Goal: Task Accomplishment & Management: Complete application form

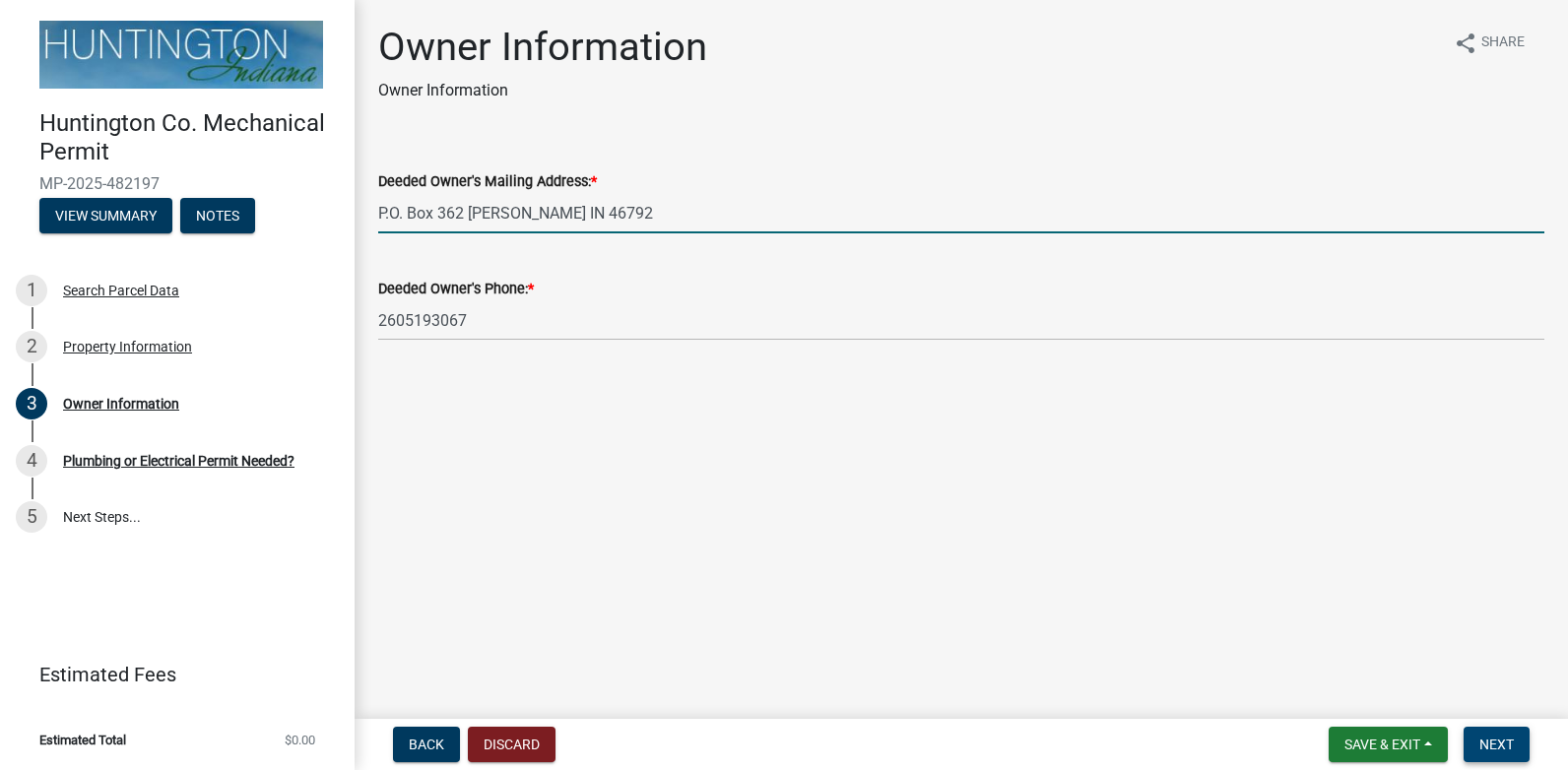
type input "P.O. Box 362 [PERSON_NAME] IN 46792"
click at [1493, 742] on span "Next" at bounding box center [1496, 745] width 35 height 16
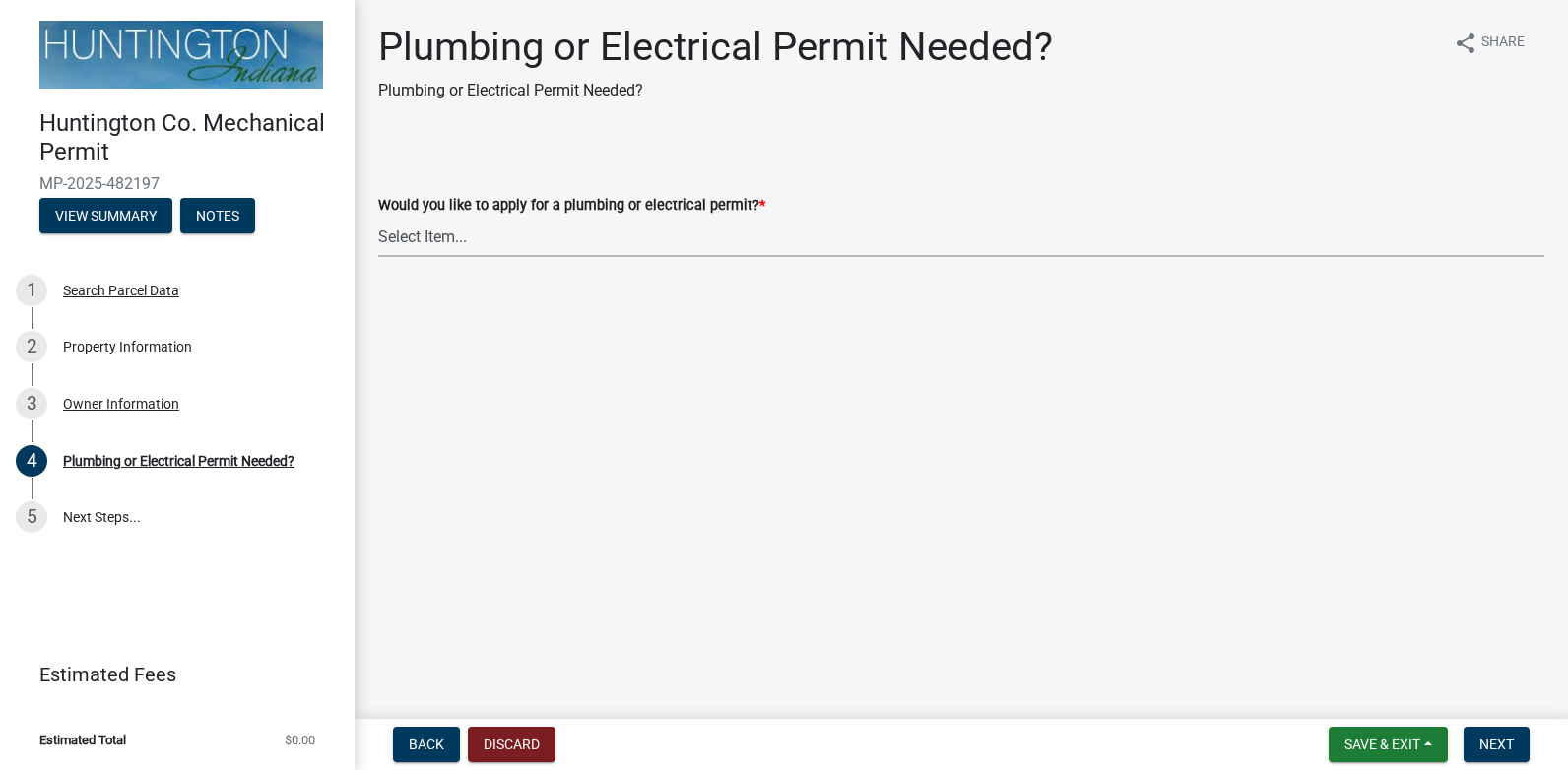
click at [494, 239] on select "Select Item... plumbing electrical" at bounding box center [961, 237] width 1166 height 41
click at [378, 217] on select "Select Item... plumbing electrical" at bounding box center [961, 237] width 1166 height 41
select select "82bdcc69-8734-43af-a4fa-e76f8d275e41"
click at [1500, 749] on span "Next" at bounding box center [1496, 745] width 35 height 16
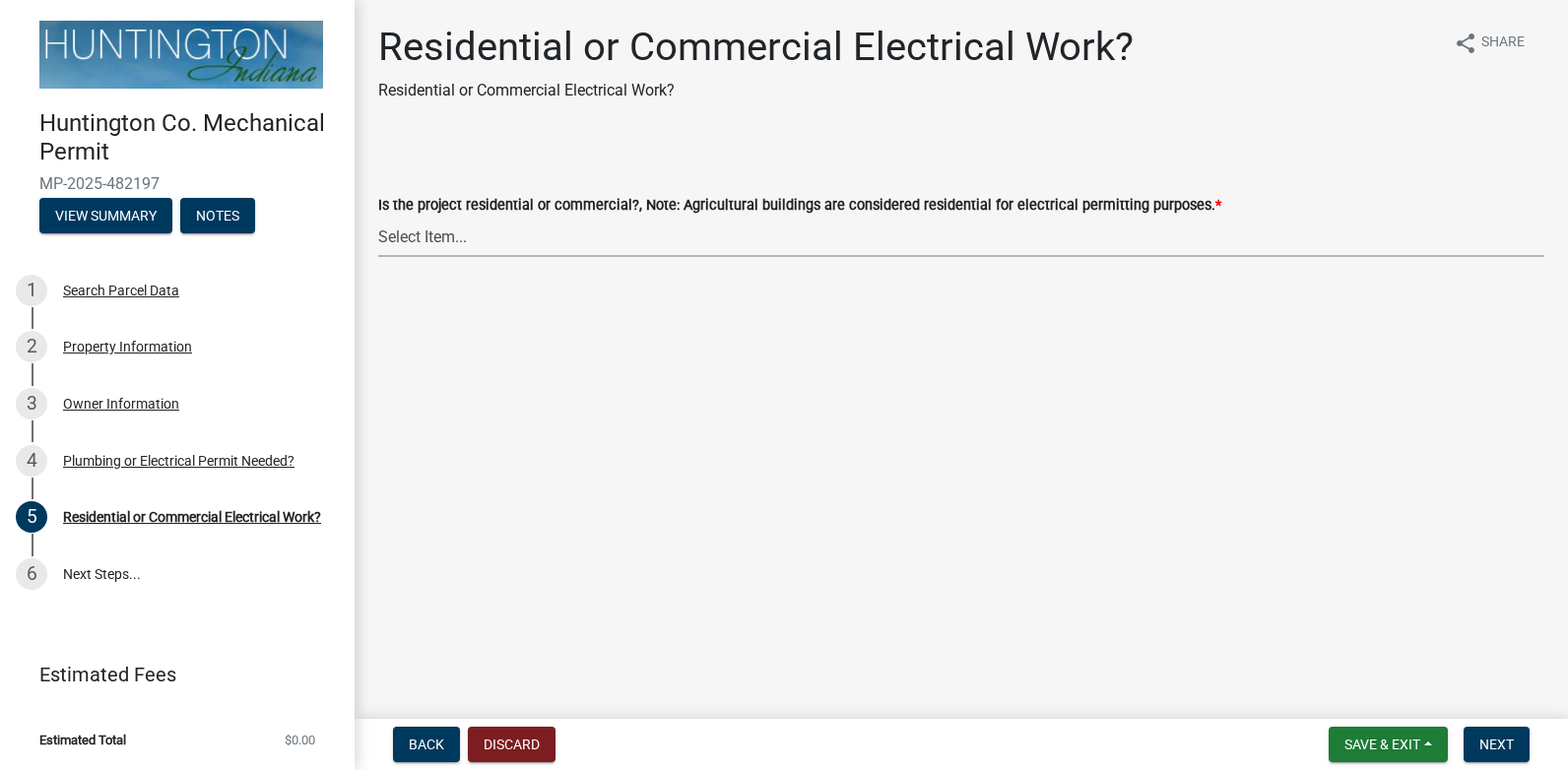
click at [409, 241] on select "Select Item... Residential Commercial" at bounding box center [961, 237] width 1166 height 41
click at [410, 241] on select "Select Item... Residential Commercial" at bounding box center [961, 237] width 1166 height 41
click at [418, 239] on select "Select Item... Residential Commercial" at bounding box center [961, 237] width 1166 height 41
click at [431, 232] on select "Select Item... Residential Commercial" at bounding box center [961, 237] width 1166 height 41
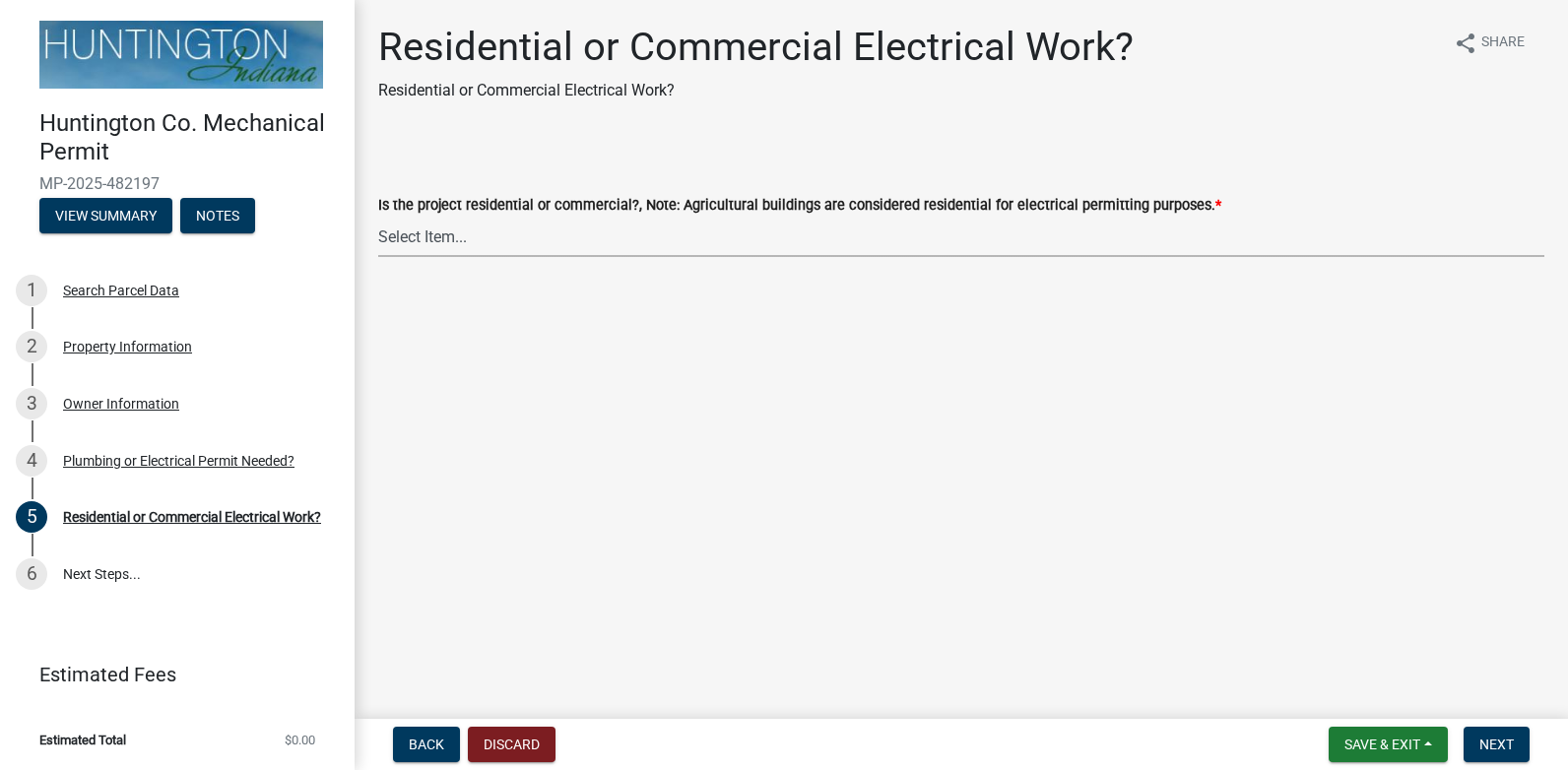
click at [431, 232] on select "Select Item... Residential Commercial" at bounding box center [961, 237] width 1166 height 41
click at [432, 232] on select "Select Item... Residential Commercial" at bounding box center [961, 237] width 1166 height 41
click at [378, 217] on select "Select Item... Residential Commercial" at bounding box center [961, 237] width 1166 height 41
select select "3db72f89-ebf7-44a2-a43c-36ed77a05272"
click at [1482, 739] on span "Next" at bounding box center [1496, 745] width 35 height 16
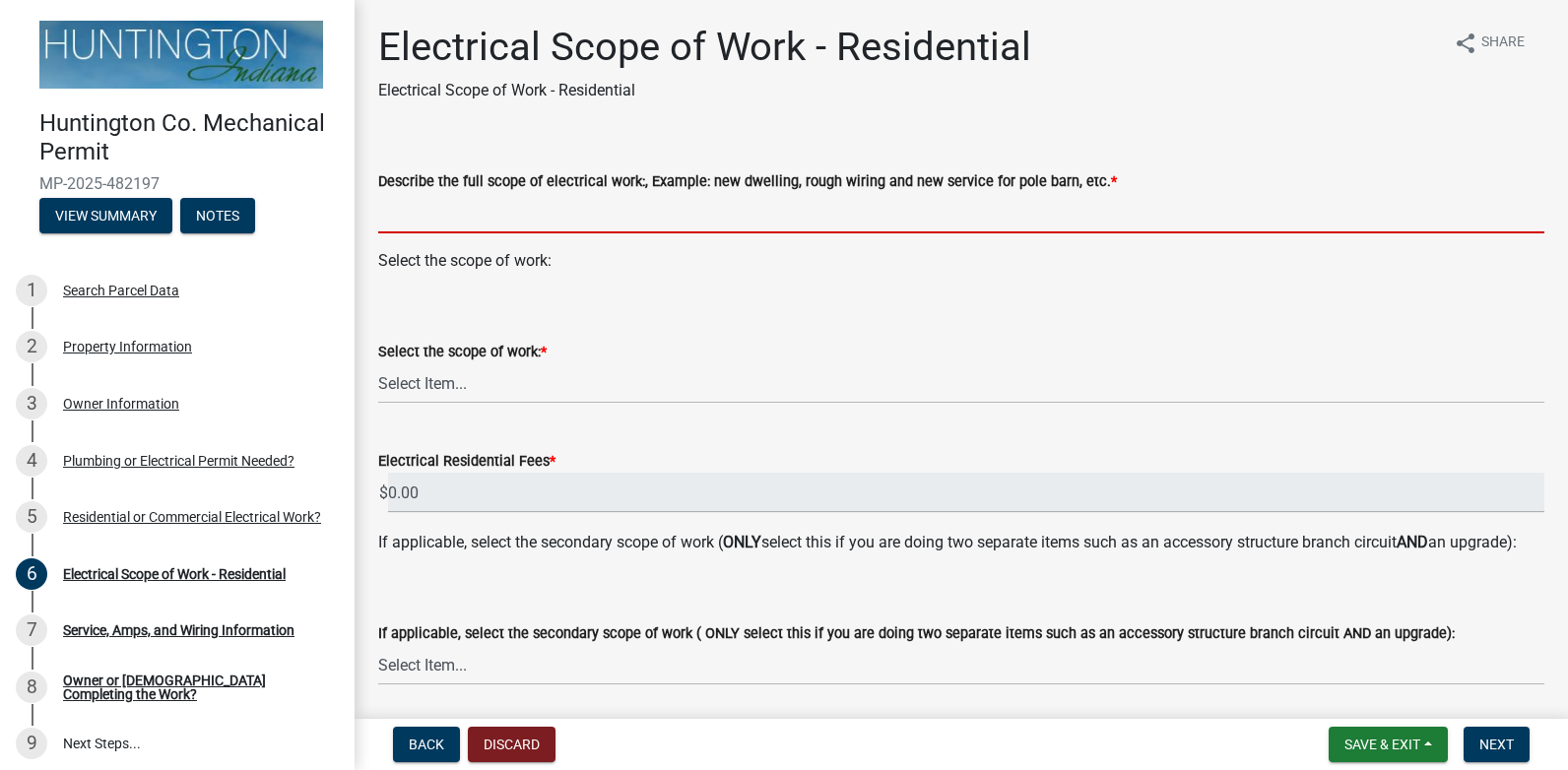
click at [431, 215] on input "Describe the full scope of electrical work:, Example: new dwelling, rough wirin…" at bounding box center [961, 213] width 1166 height 41
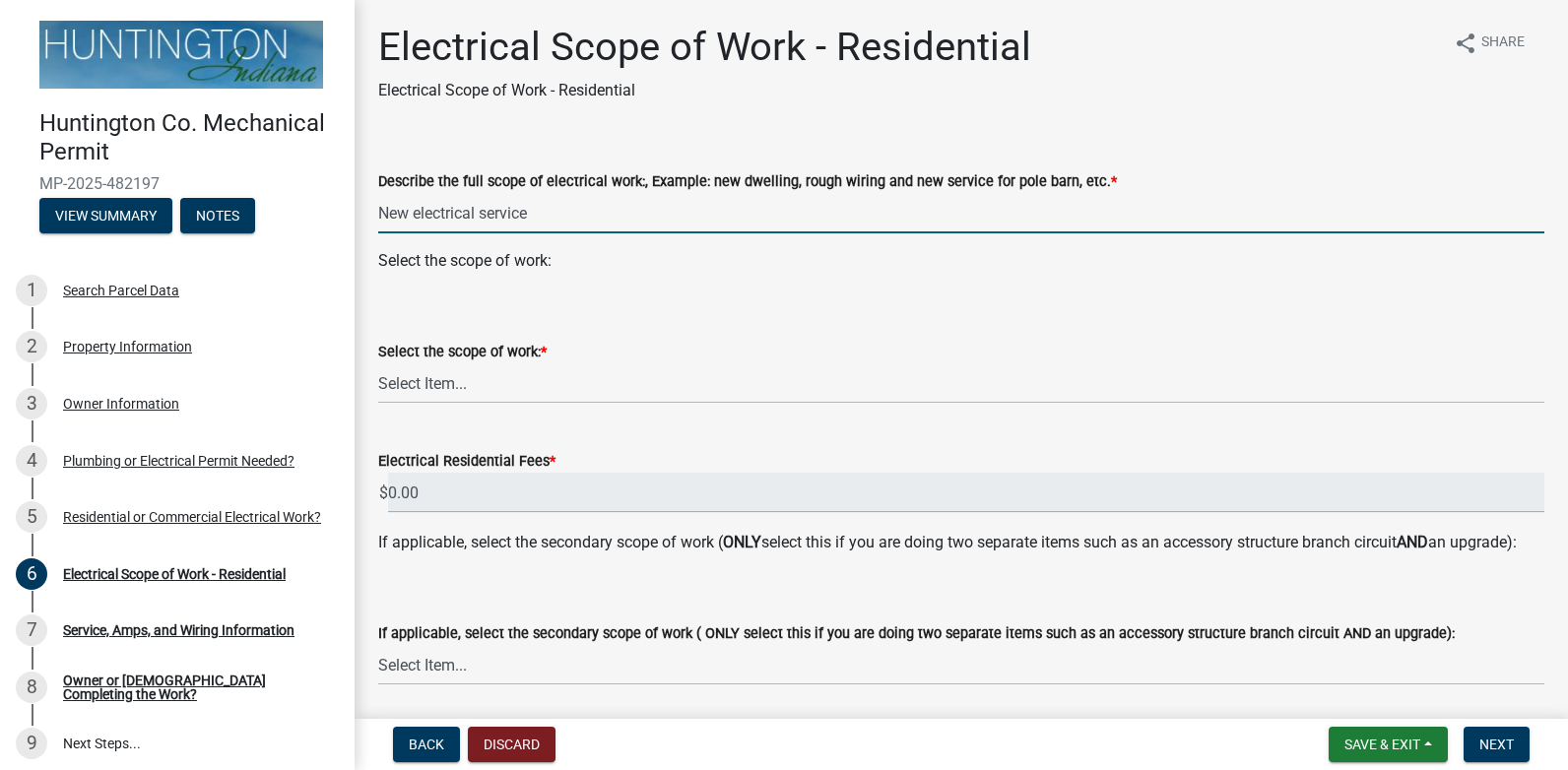
type input "New electrical service"
click at [440, 390] on select "Select Item... New Service (new meter base installation) Upgrade (includes relo…" at bounding box center [961, 383] width 1166 height 41
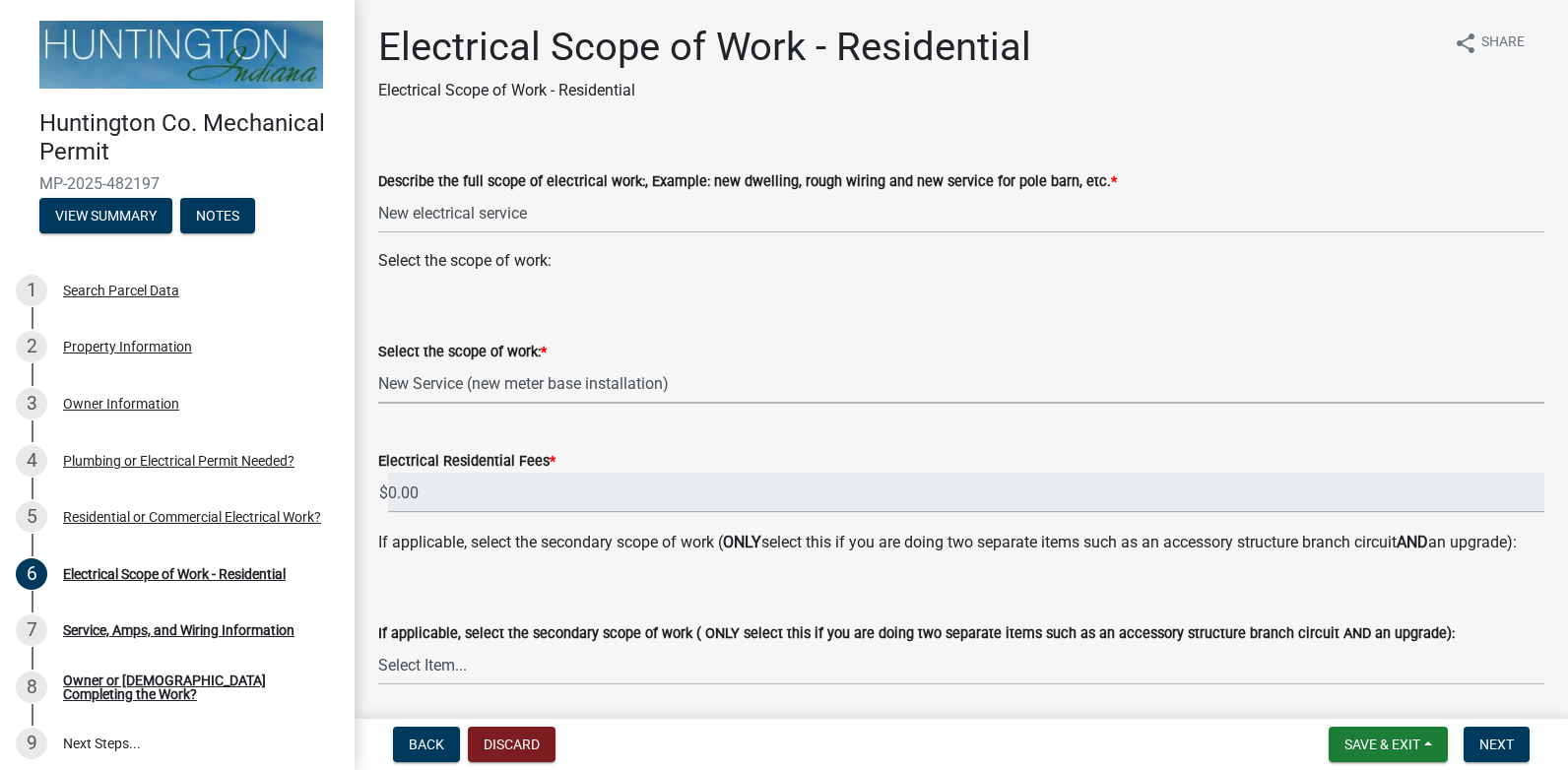
click at [378, 363] on select "Select Item... New Service (new meter base installation) Upgrade (includes relo…" at bounding box center [961, 383] width 1166 height 41
select select "9bdb09e1-e356-4221-9288-64288f1bde99"
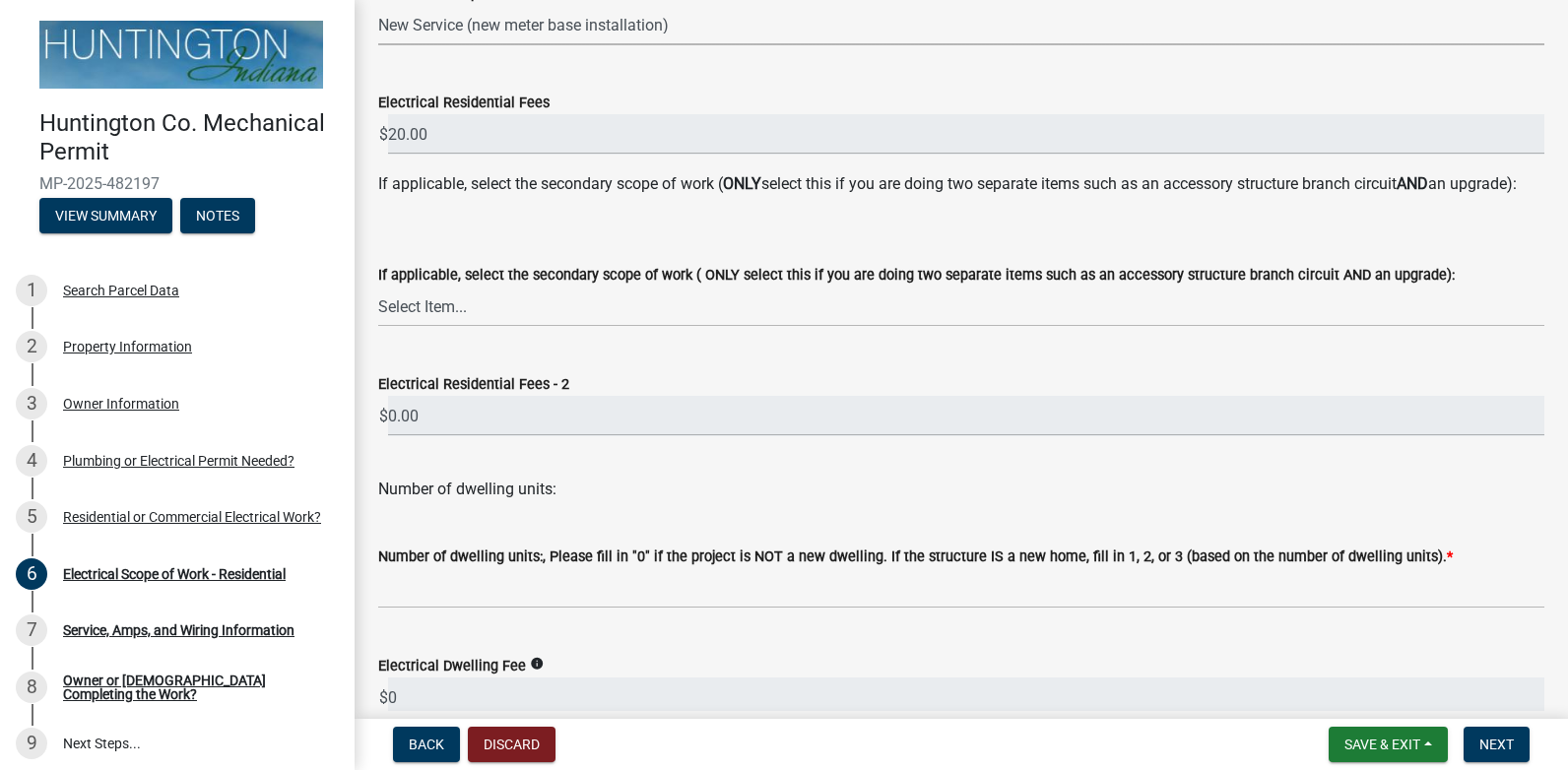
scroll to position [394, 0]
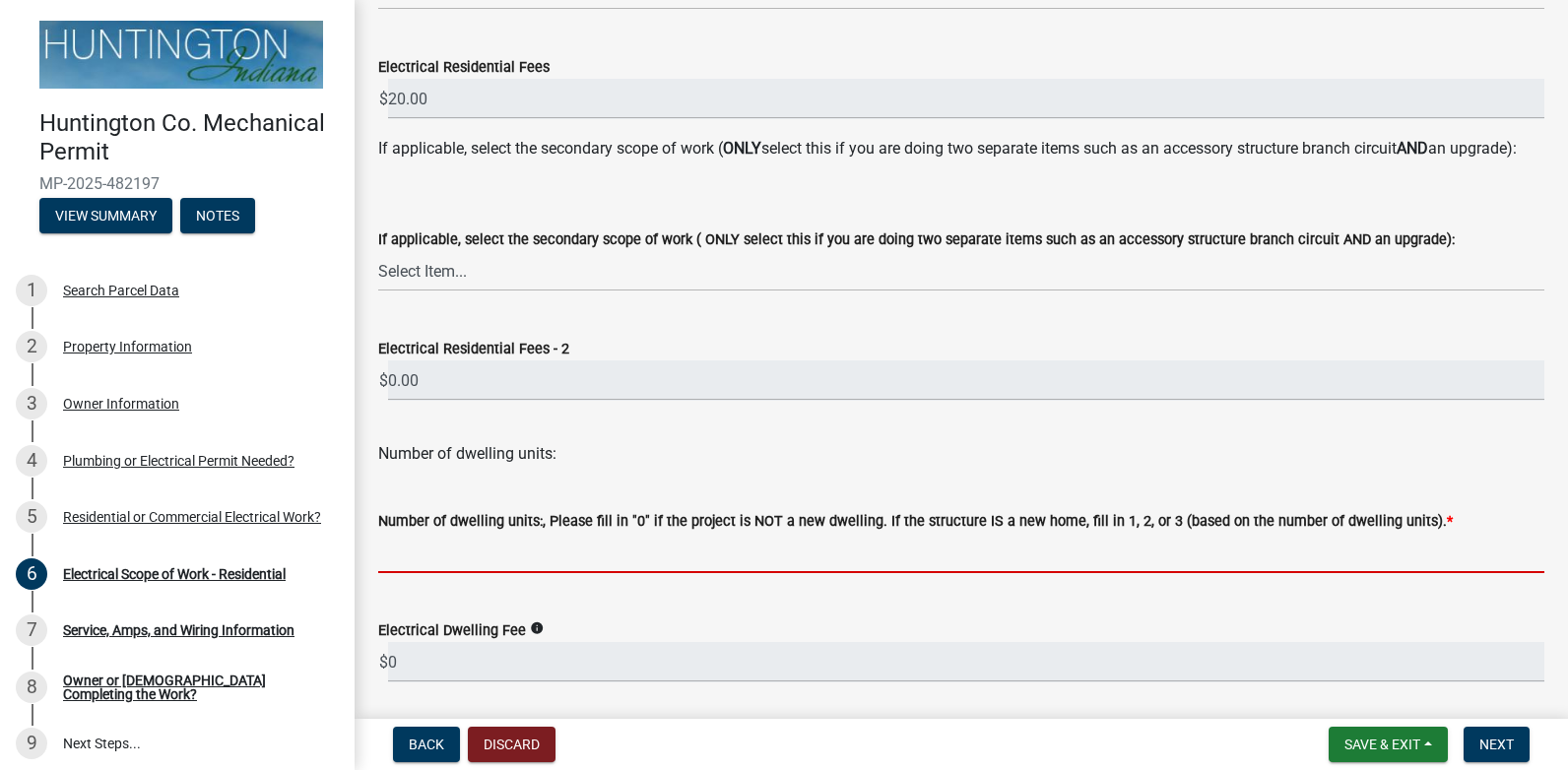
click at [470, 573] on input "text" at bounding box center [961, 552] width 1166 height 41
type input "0"
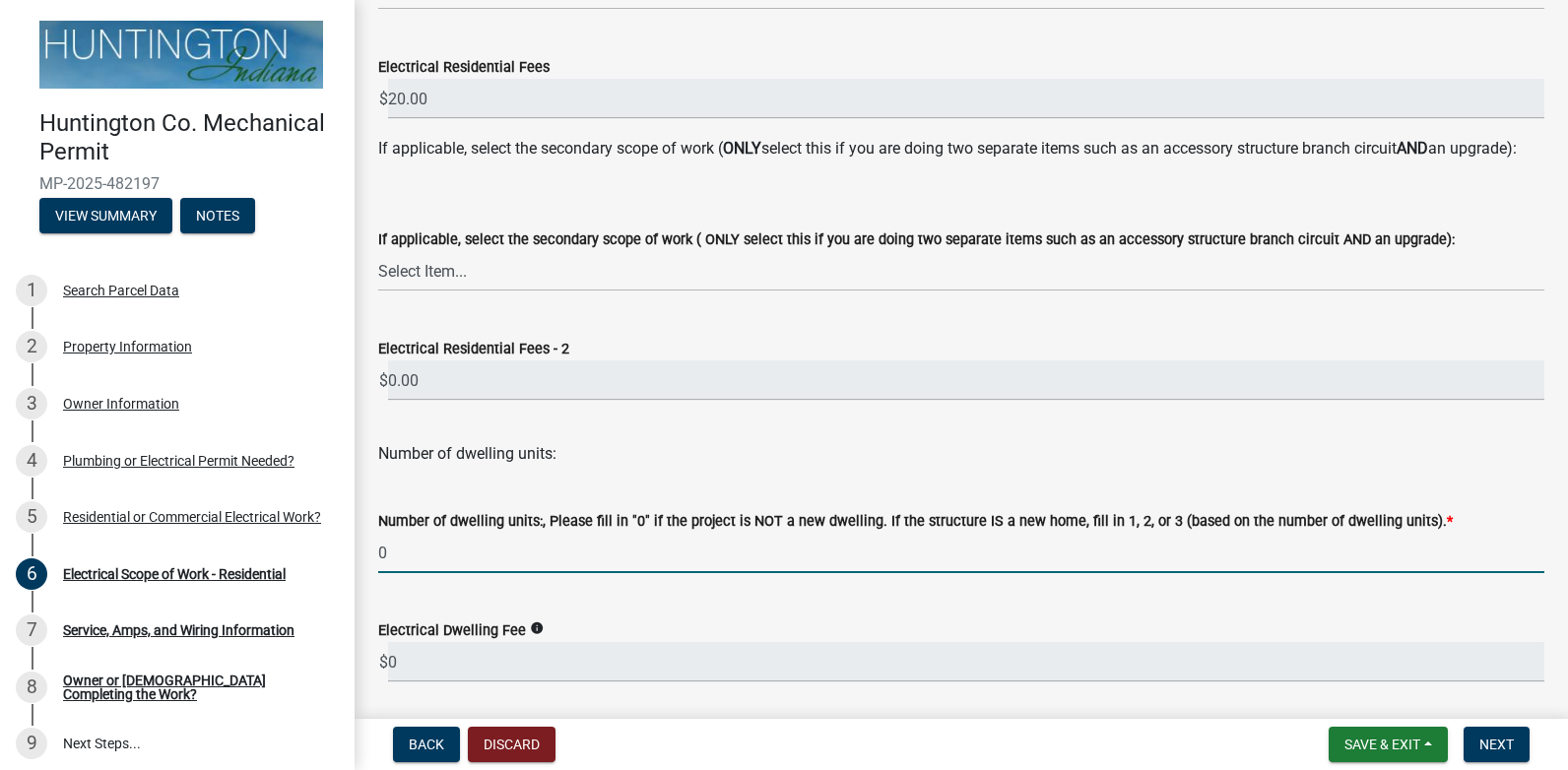
scroll to position [484, 0]
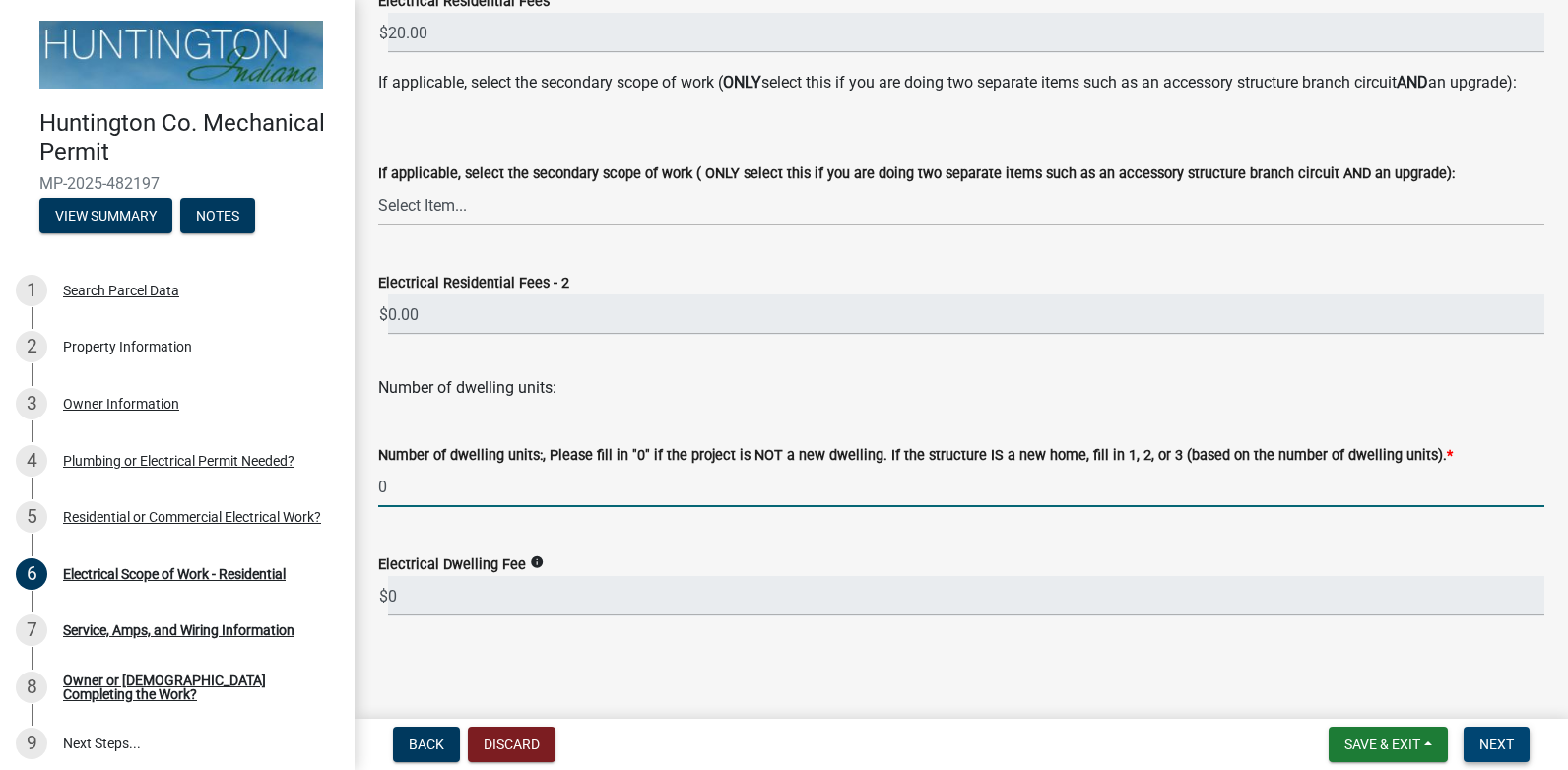
click at [1496, 745] on span "Next" at bounding box center [1496, 745] width 35 height 16
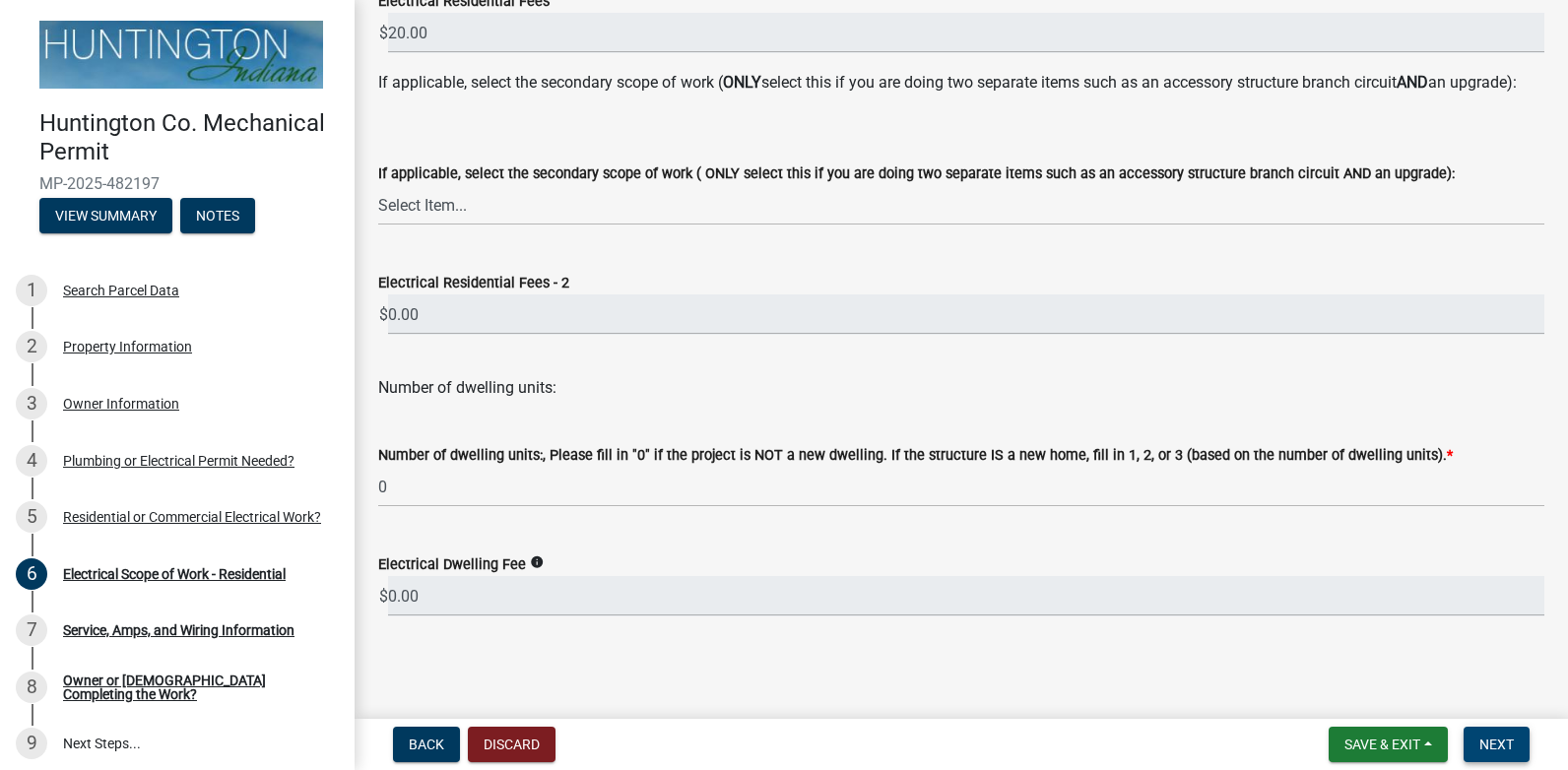
click at [1508, 746] on span "Next" at bounding box center [1496, 745] width 35 height 16
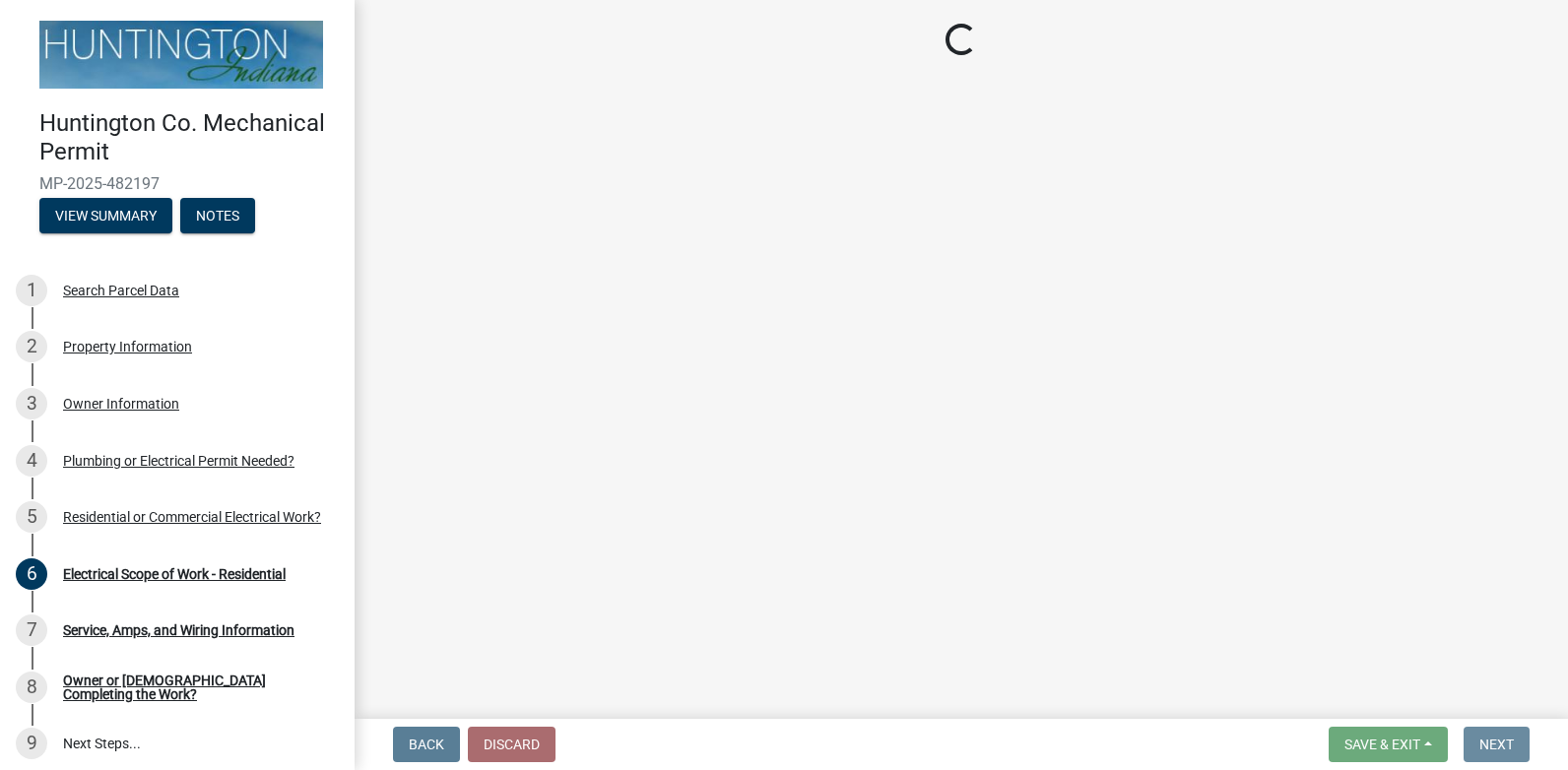
scroll to position [0, 0]
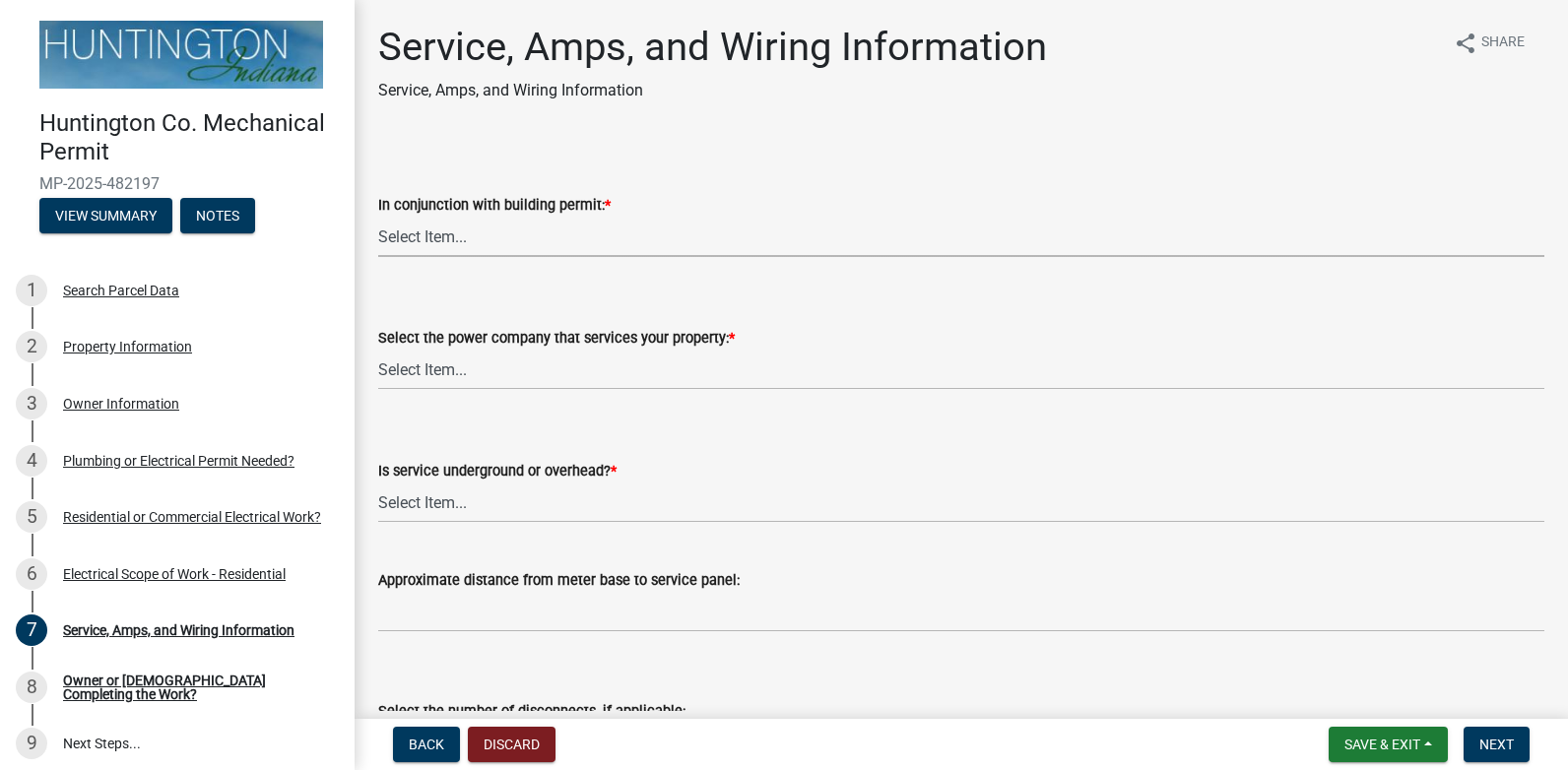
click at [453, 241] on select "Select Item... Yes No" at bounding box center [961, 237] width 1166 height 41
click at [378, 217] on select "Select Item... Yes No" at bounding box center [961, 237] width 1166 height 41
select select "93f45f8b-0008-4bc3-ad99-7edf3db31922"
click at [481, 372] on select "Select Item... Duke Energy Northeastern REMC Wabash County REMC [PERSON_NAME] U…" at bounding box center [961, 369] width 1166 height 41
click at [378, 349] on select "Select Item... Duke Energy Northeastern REMC Wabash County REMC [PERSON_NAME] U…" at bounding box center [961, 369] width 1166 height 41
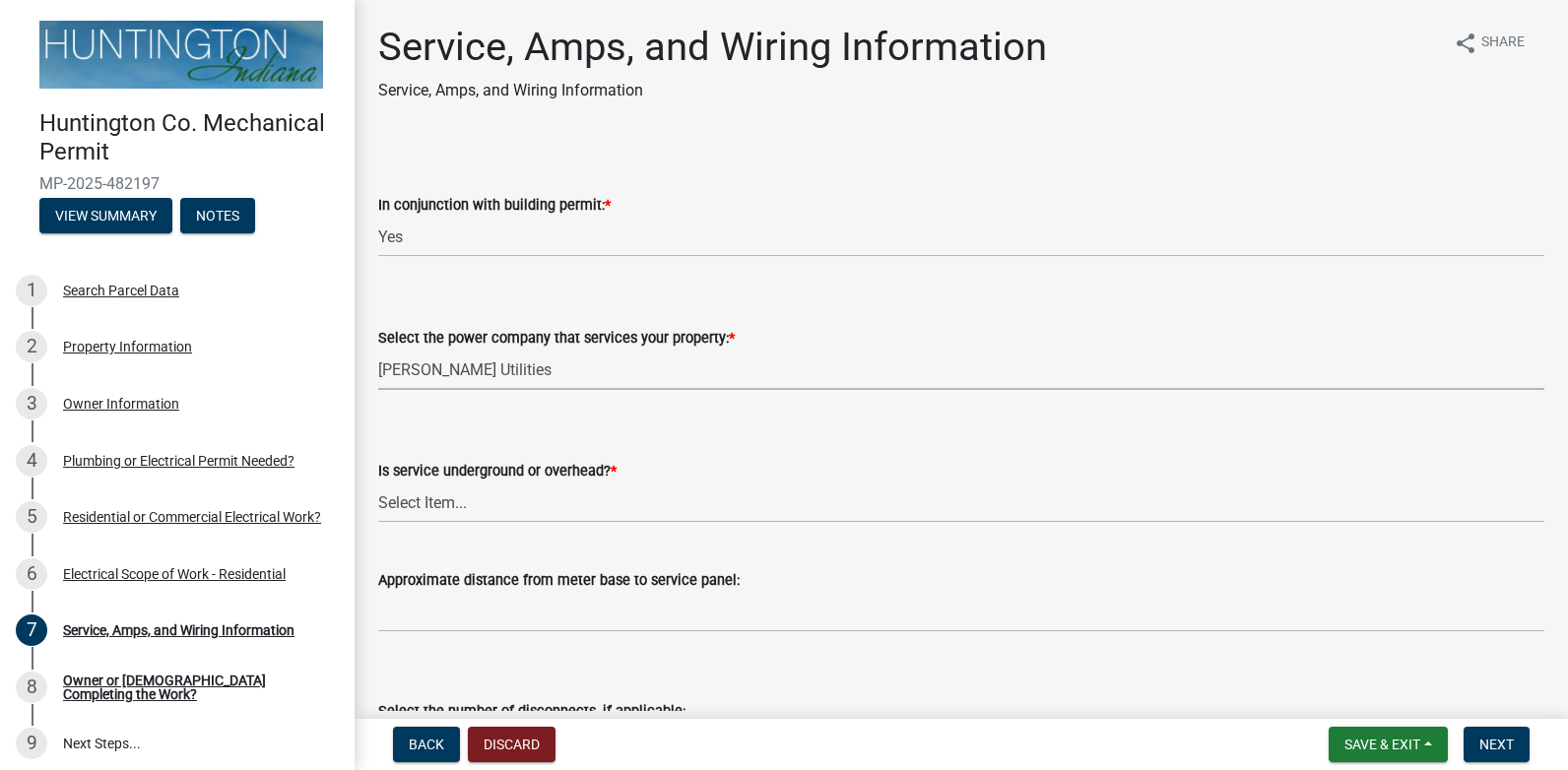
select select "49e6f539-4c85-43fe-8b8b-5c87823d783c"
click at [474, 509] on select "Select Item... Underground Overhead" at bounding box center [961, 503] width 1166 height 41
click at [403, 506] on select "Select Item... Underground Overhead" at bounding box center [961, 503] width 1166 height 41
click at [378, 483] on select "Select Item... Underground Overhead" at bounding box center [961, 503] width 1166 height 41
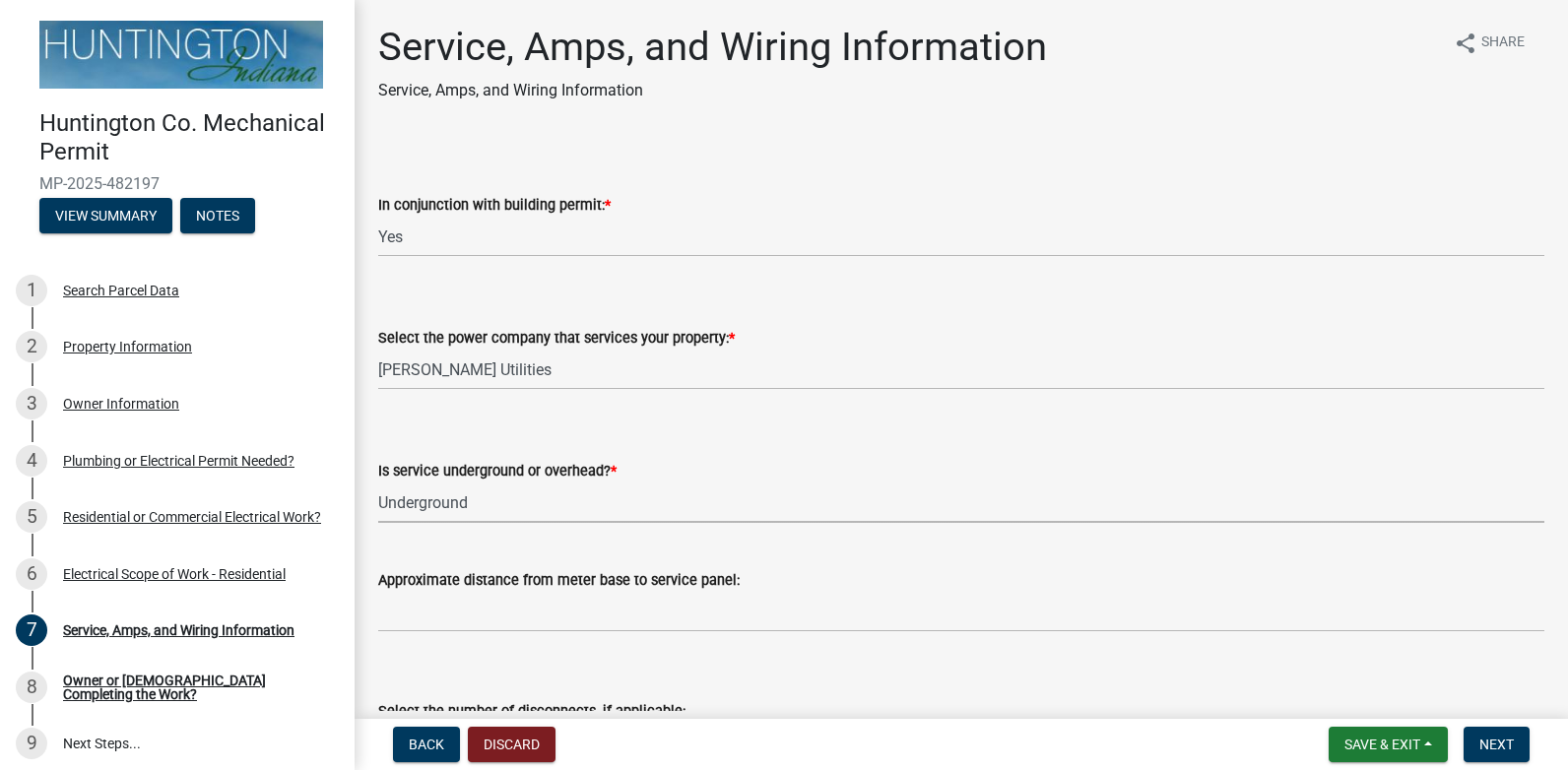
select select "ae88532c-6f26-494f-9fbf-7b0ffd7225c9"
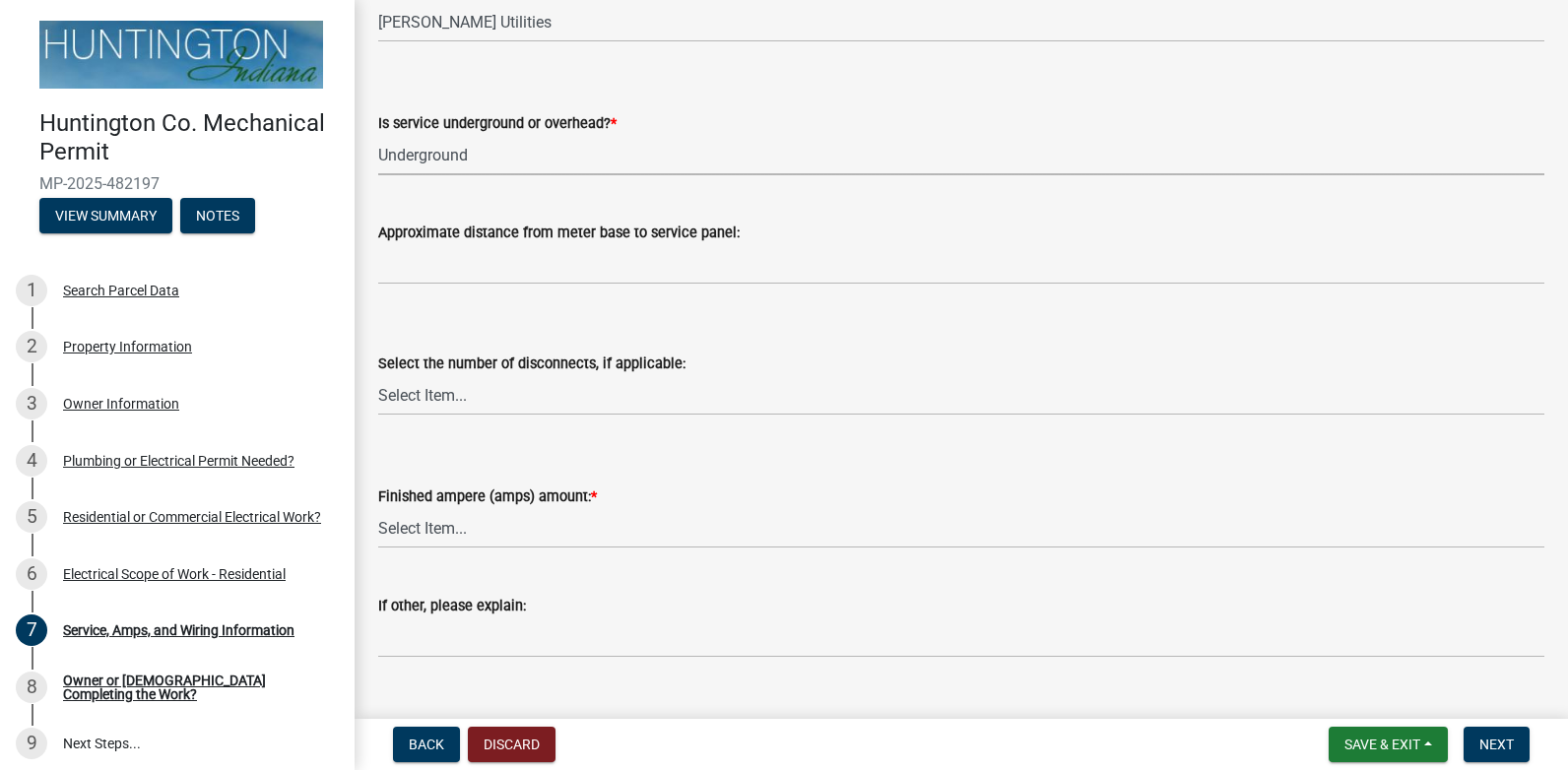
scroll to position [394, 0]
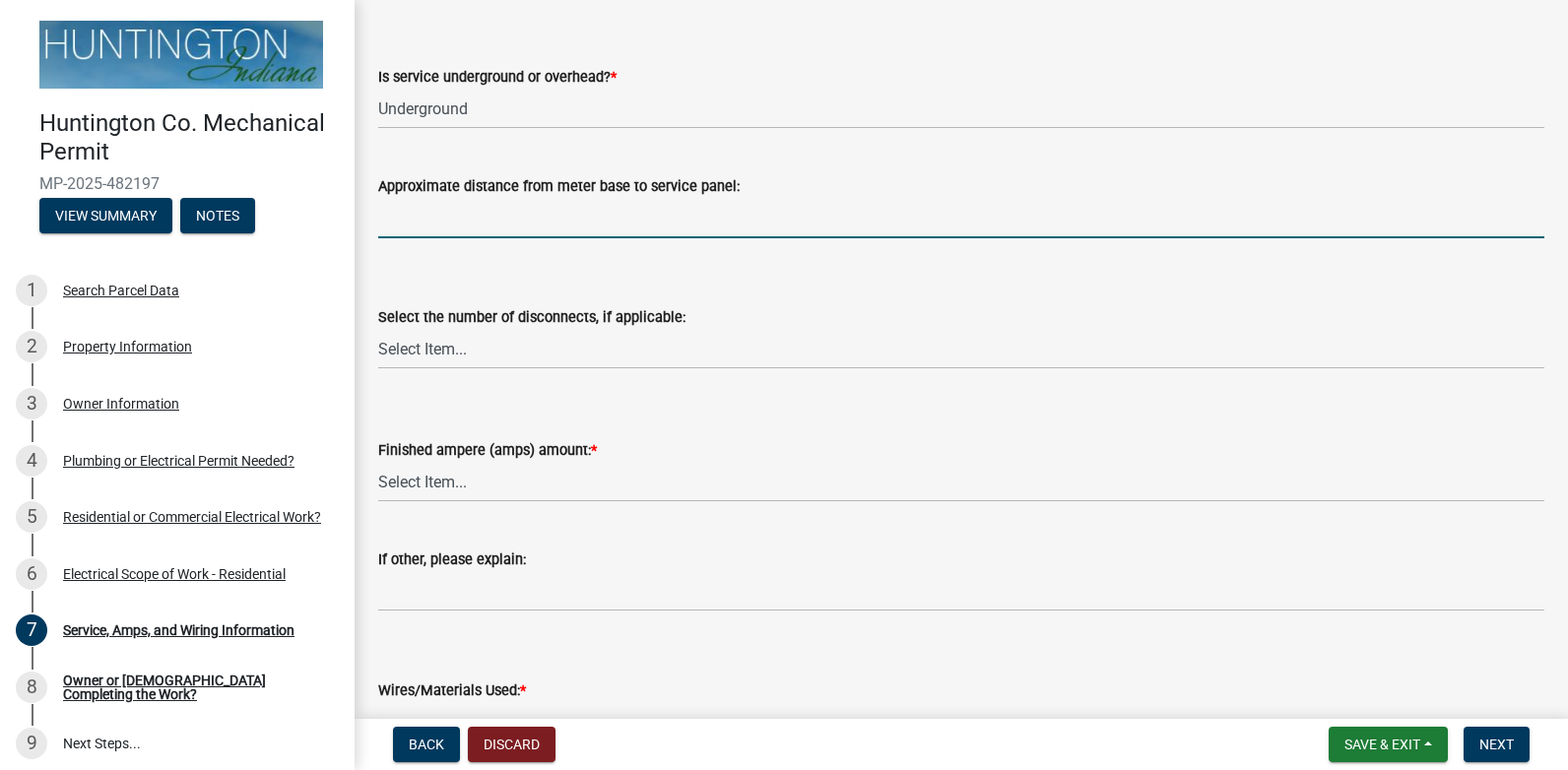
click at [484, 220] on input "Approximate distance from meter base to service panel:" at bounding box center [961, 218] width 1166 height 41
type input "1'"
click at [453, 352] on select "Select Item... one two three four or more No Disconnects" at bounding box center [961, 348] width 1166 height 41
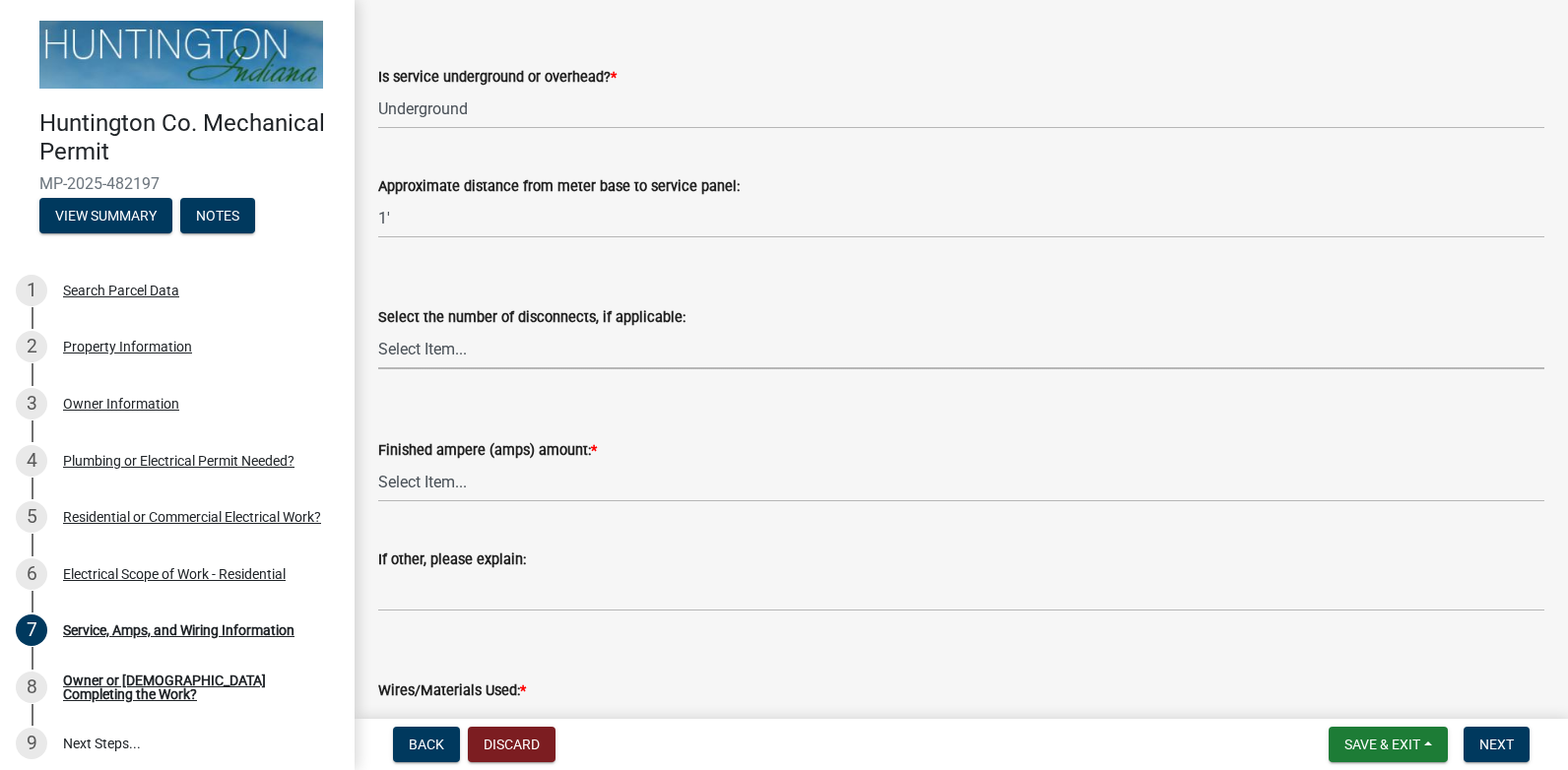
click at [453, 352] on select "Select Item... one two three four or more No Disconnects" at bounding box center [961, 348] width 1166 height 41
click at [453, 351] on select "Select Item... one two three four or more No Disconnects" at bounding box center [961, 348] width 1166 height 41
click at [378, 329] on select "Select Item... one two three four or more No Disconnects" at bounding box center [961, 348] width 1166 height 41
select select "0b7b7c29-406c-46cb-ab4b-242362b830ed"
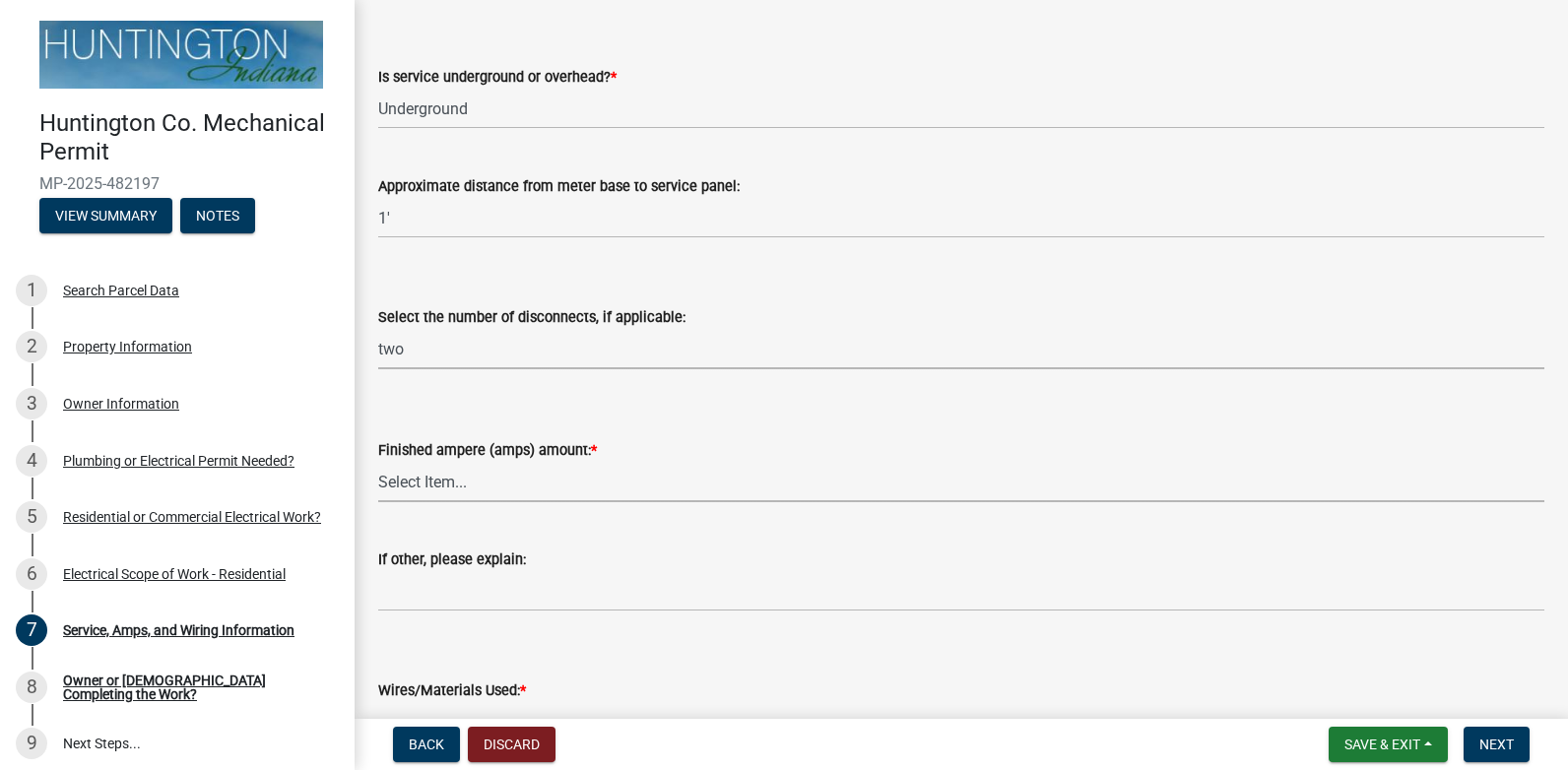
click at [478, 491] on select "Select Item... 100 amp 200 amp 400 amp other" at bounding box center [961, 482] width 1166 height 41
click at [378, 462] on select "Select Item... 100 amp 200 amp 400 amp other" at bounding box center [961, 482] width 1166 height 41
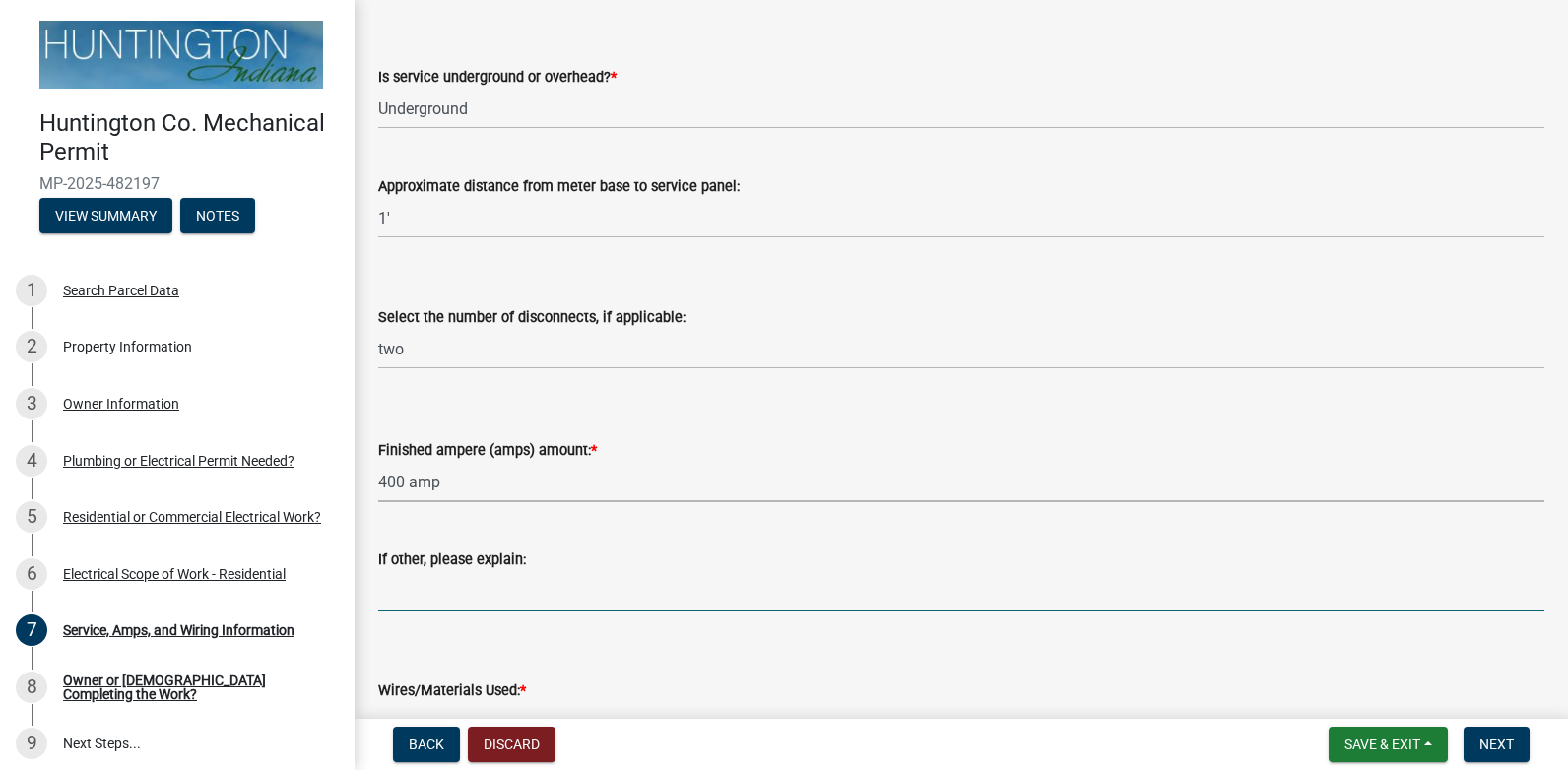
select select "52fa69e5-daca-4c9d-b8ea-25949d23d97a"
click at [417, 608] on input "If other, please explain:" at bounding box center [961, 591] width 1166 height 41
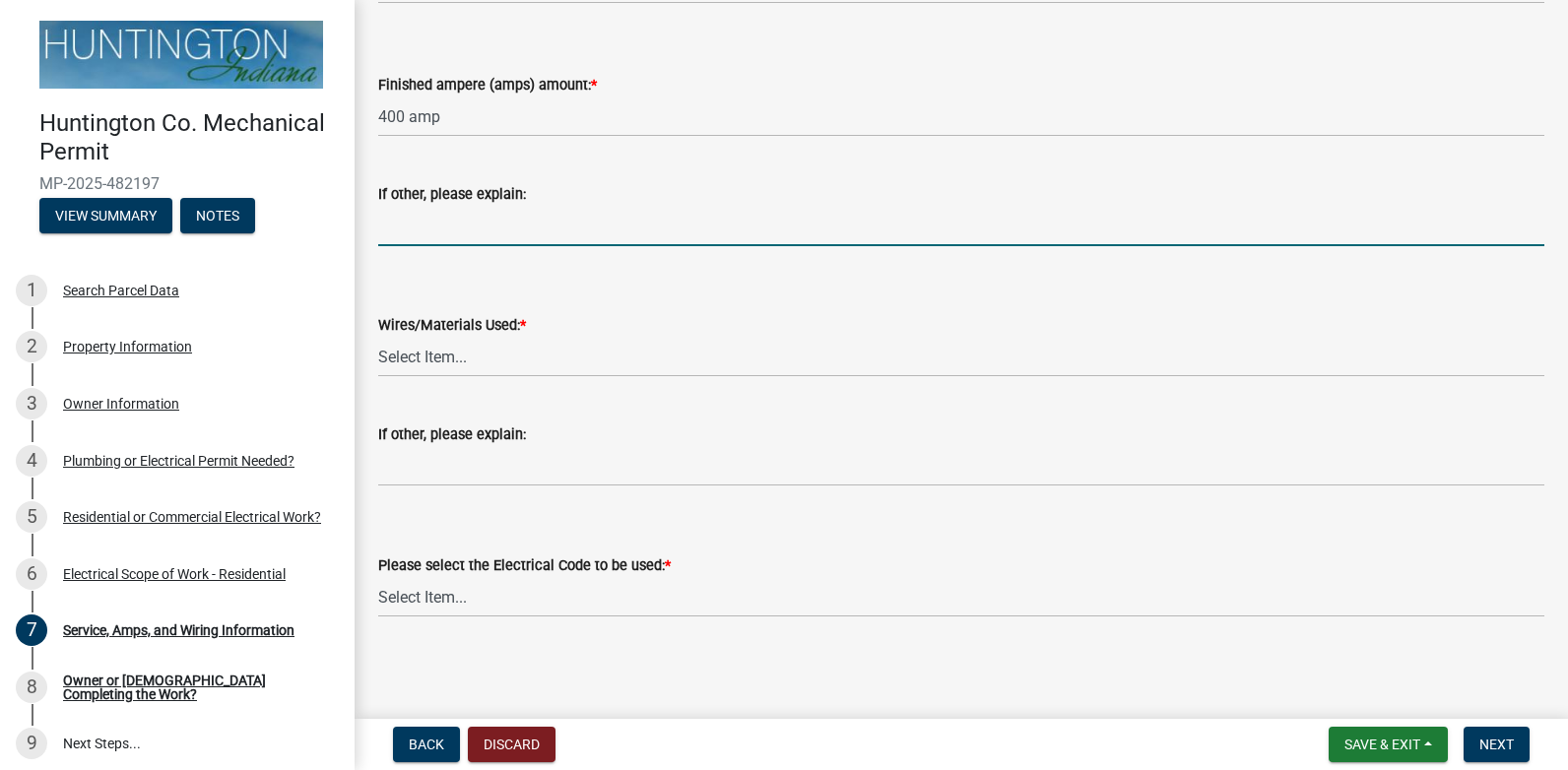
scroll to position [760, 0]
click at [437, 350] on select "Select Item... 2 AWG Aluminum 4 AWG Copper 2-4/0 or 1-1/0 Aluminum 2/0 Copper 2…" at bounding box center [961, 355] width 1166 height 41
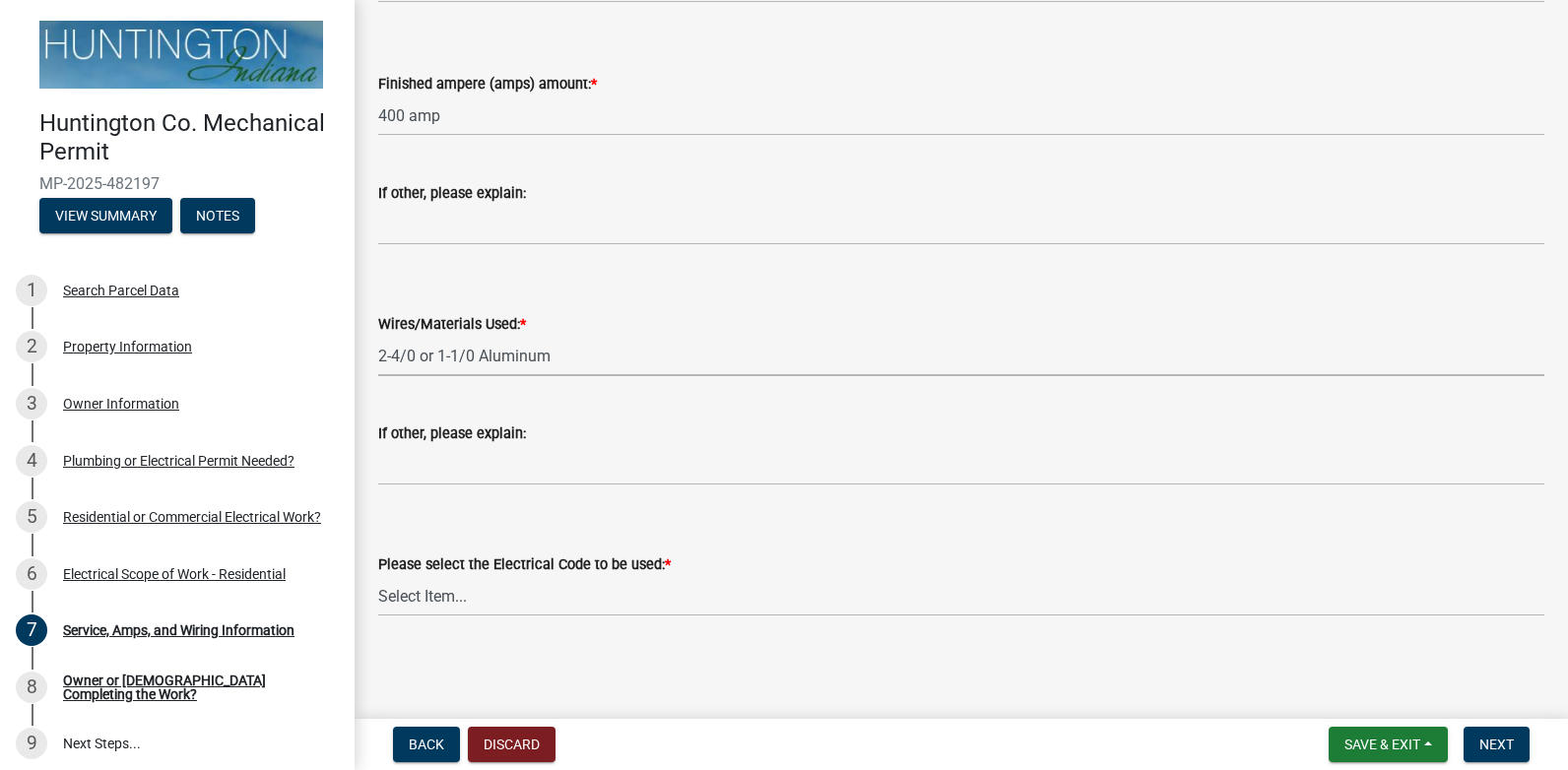
click at [378, 336] on select "Select Item... 2 AWG Aluminum 4 AWG Copper 2-4/0 or 1-1/0 Aluminum 2/0 Copper 2…" at bounding box center [961, 355] width 1166 height 41
select select "6b87888a-4deb-48a2-ac11-26351d48ff00"
click at [414, 600] on select "Select Item... [US_STATE] Electrical Code One & Two Family Dwelling Code" at bounding box center [961, 596] width 1166 height 41
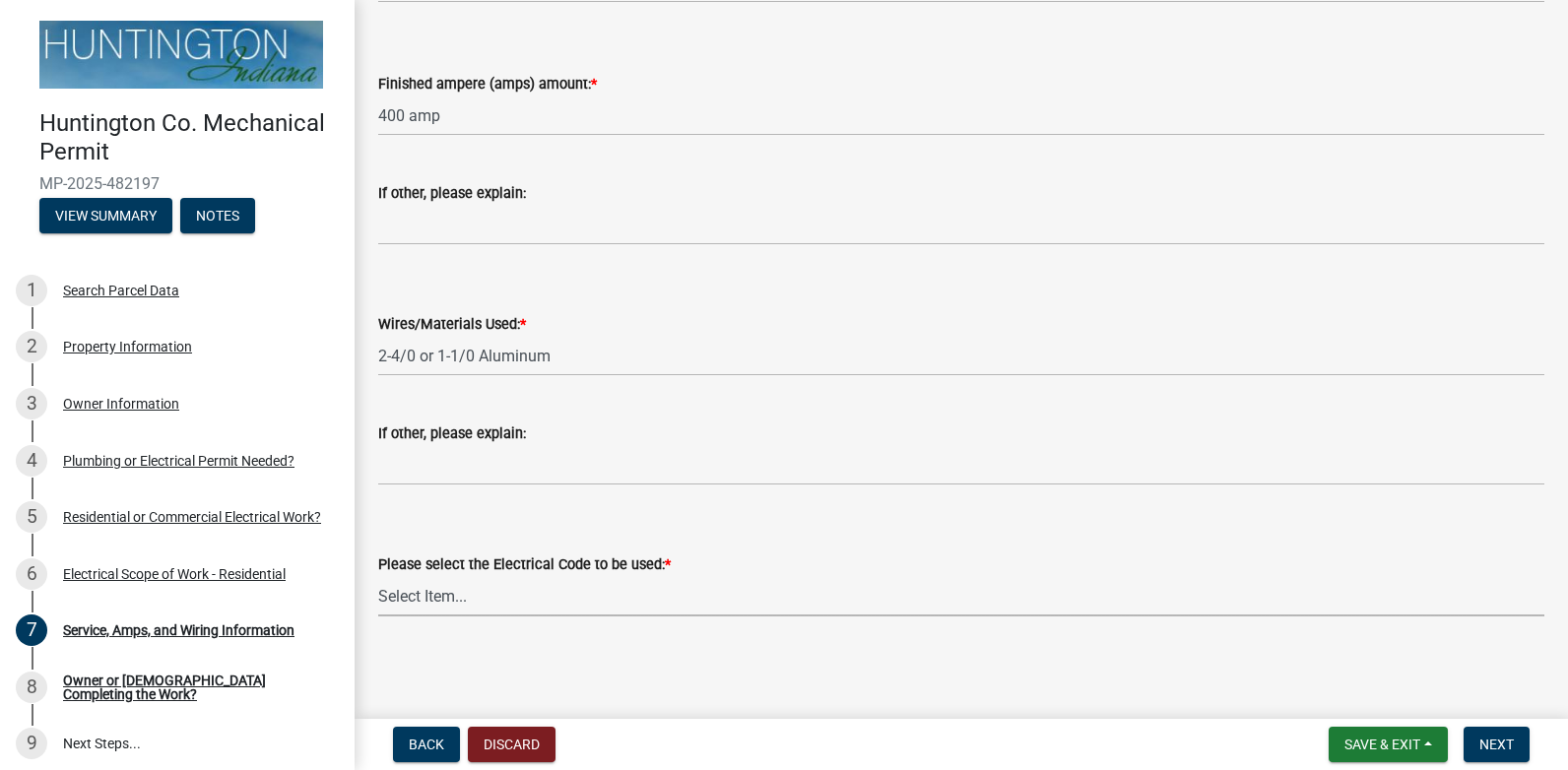
click at [414, 600] on select "Select Item... [US_STATE] Electrical Code One & Two Family Dwelling Code" at bounding box center [961, 596] width 1166 height 41
click at [431, 580] on select "Select Item... [US_STATE] Electrical Code One & Two Family Dwelling Code" at bounding box center [961, 596] width 1166 height 41
click at [378, 576] on select "Select Item... [US_STATE] Electrical Code One & Two Family Dwelling Code" at bounding box center [961, 596] width 1166 height 41
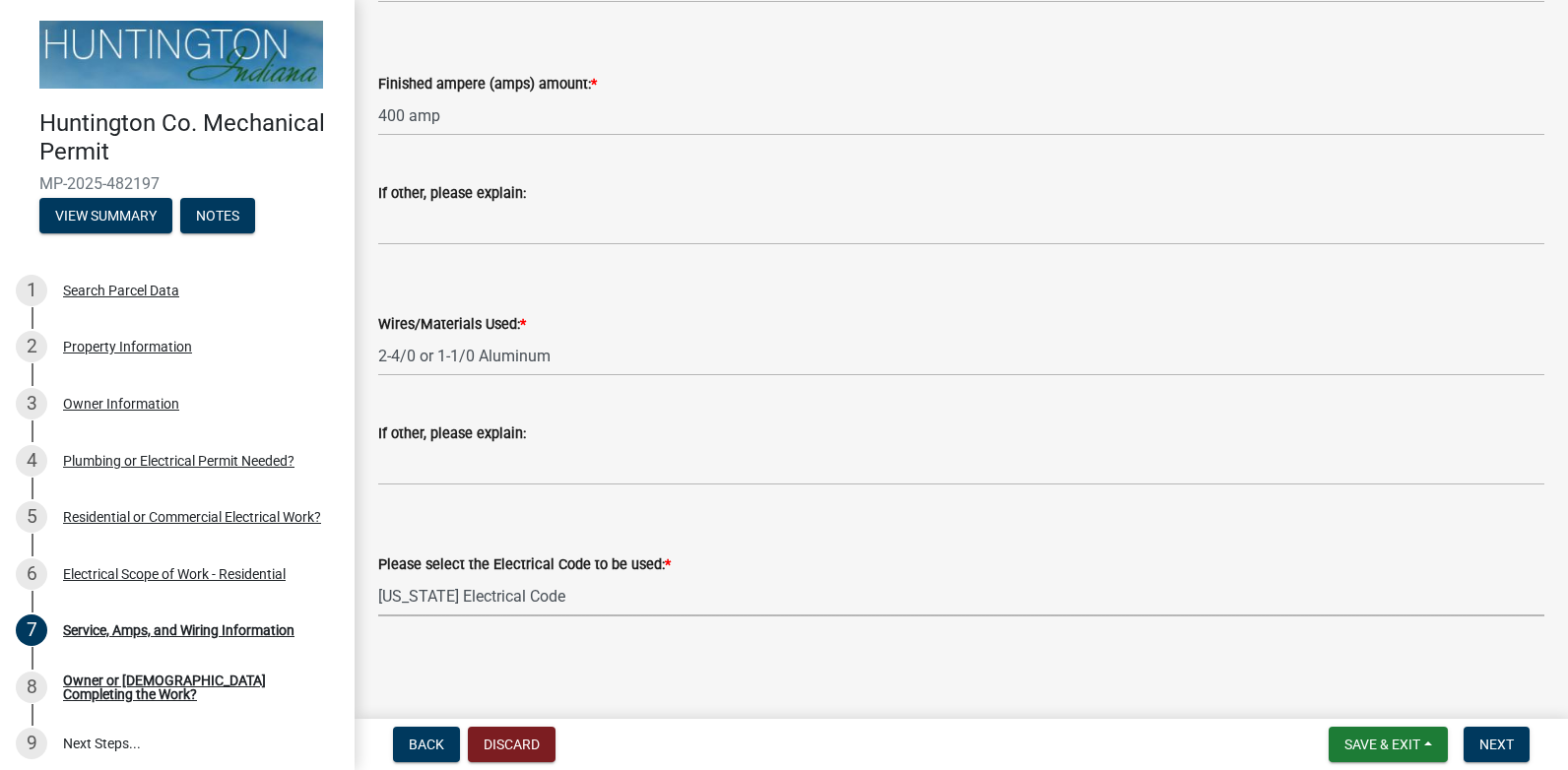
select select "5aeea631-e80a-4ba0-b39f-f5c26114ddfc"
click at [1509, 745] on span "Next" at bounding box center [1496, 745] width 35 height 16
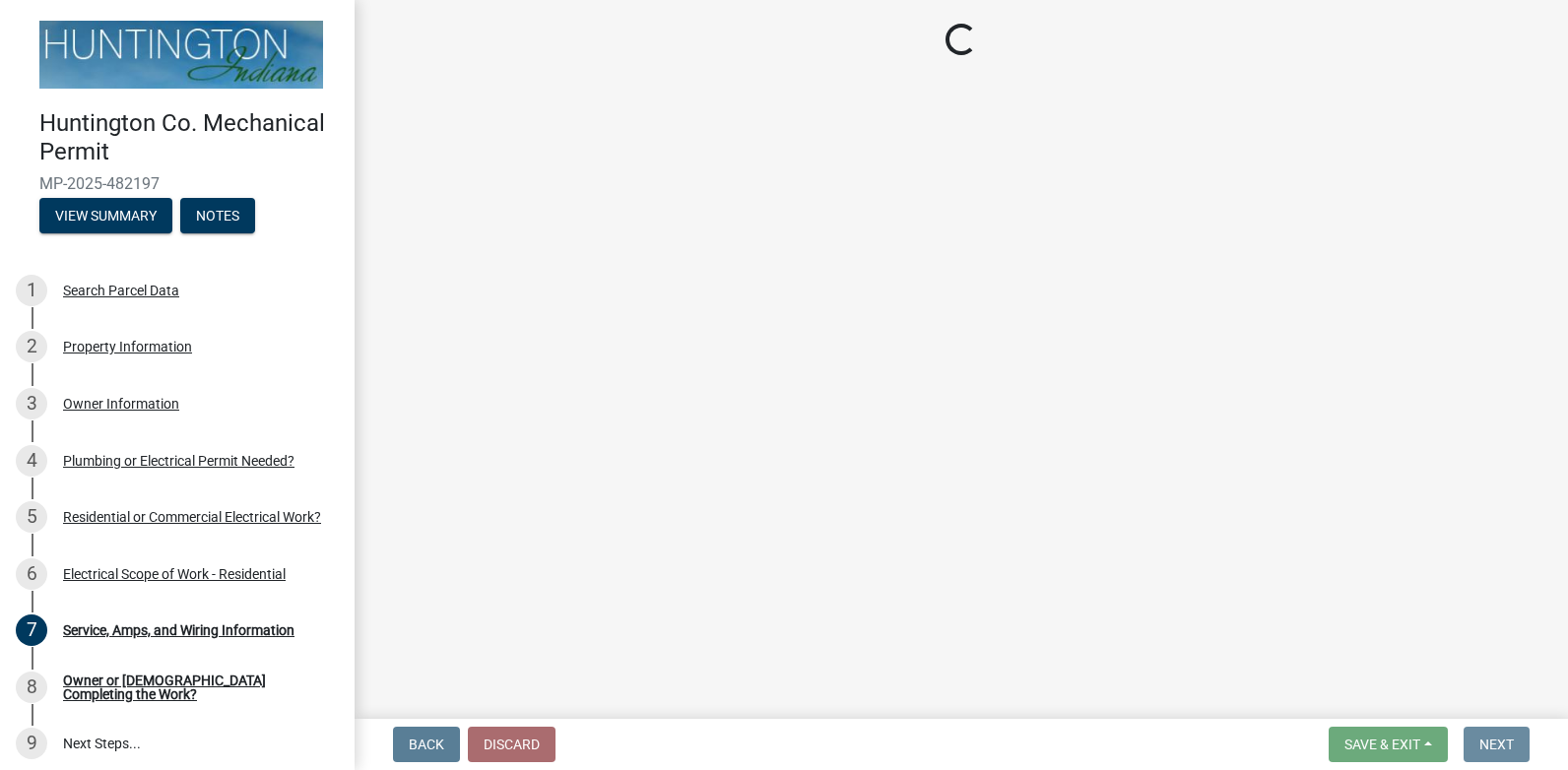
scroll to position [0, 0]
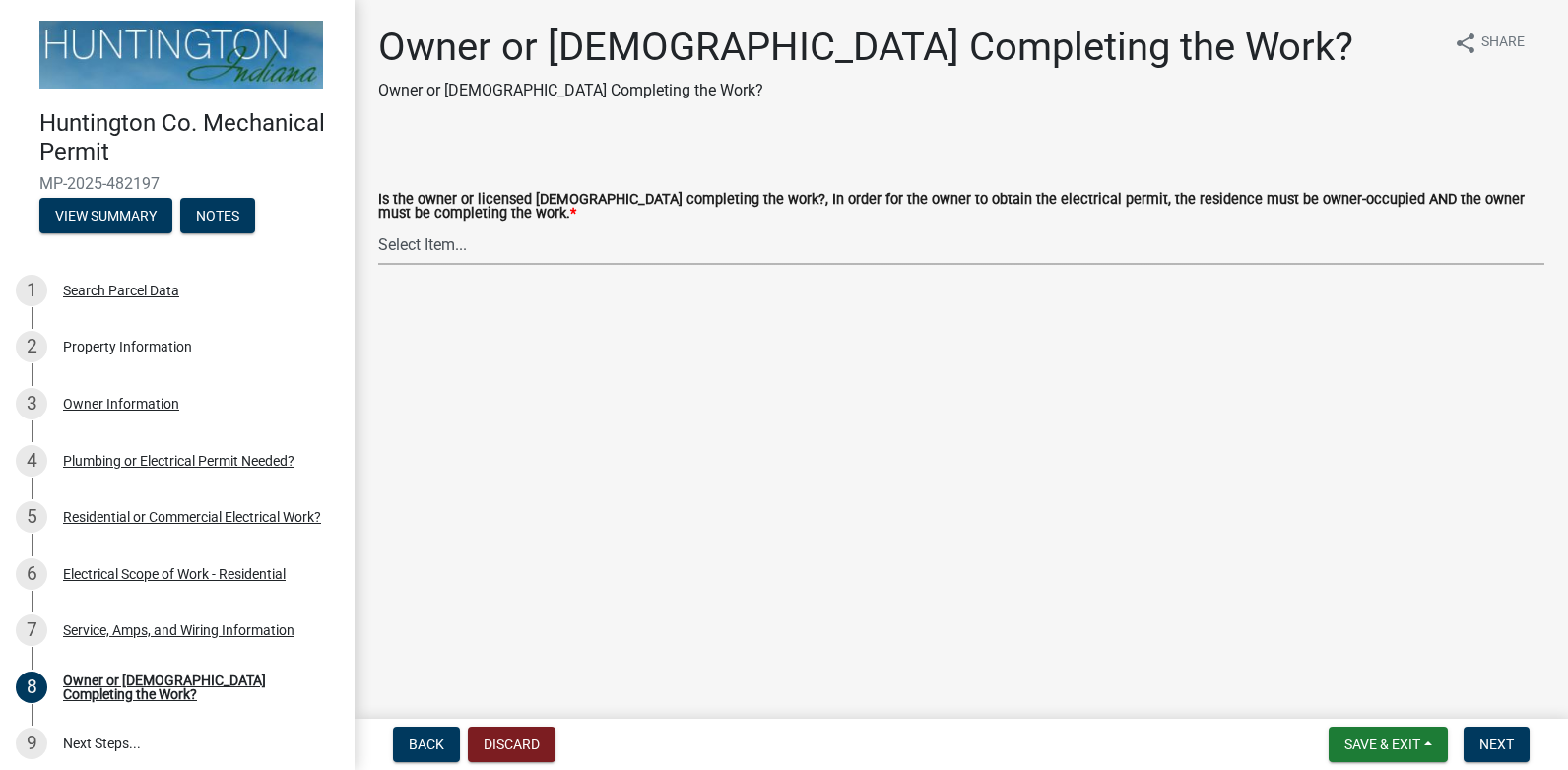
click at [435, 250] on select "Select Item... owner contractor" at bounding box center [961, 244] width 1166 height 41
click at [378, 226] on select "Select Item... owner contractor" at bounding box center [961, 244] width 1166 height 41
select select "408e0cf4-d53f-4268-b860-e8792218a171"
click at [1506, 739] on span "Next" at bounding box center [1496, 745] width 35 height 16
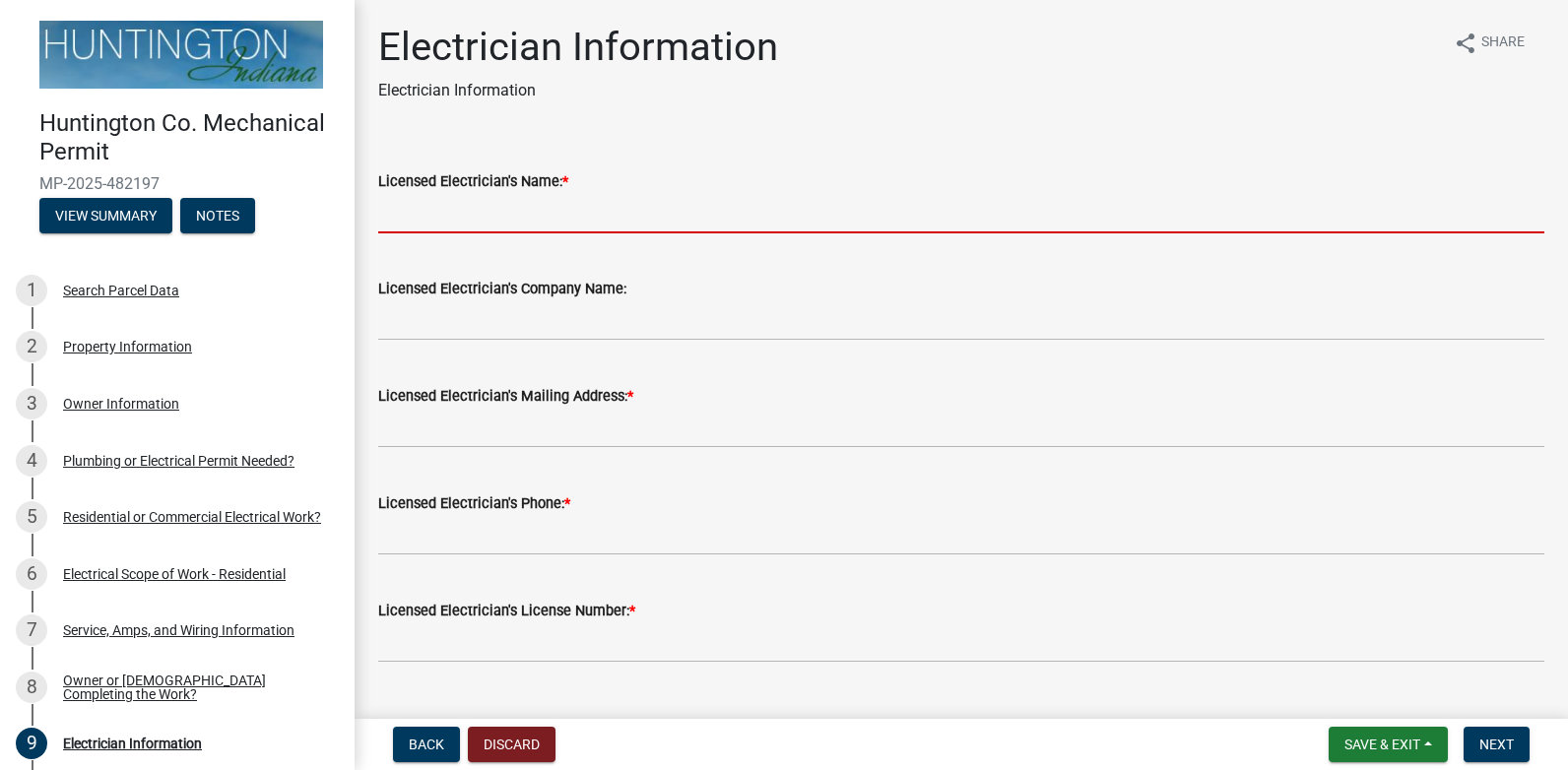
click at [500, 213] on input "Licensed Electrician's Name: *" at bounding box center [961, 213] width 1166 height 41
type input "[PERSON_NAME]"
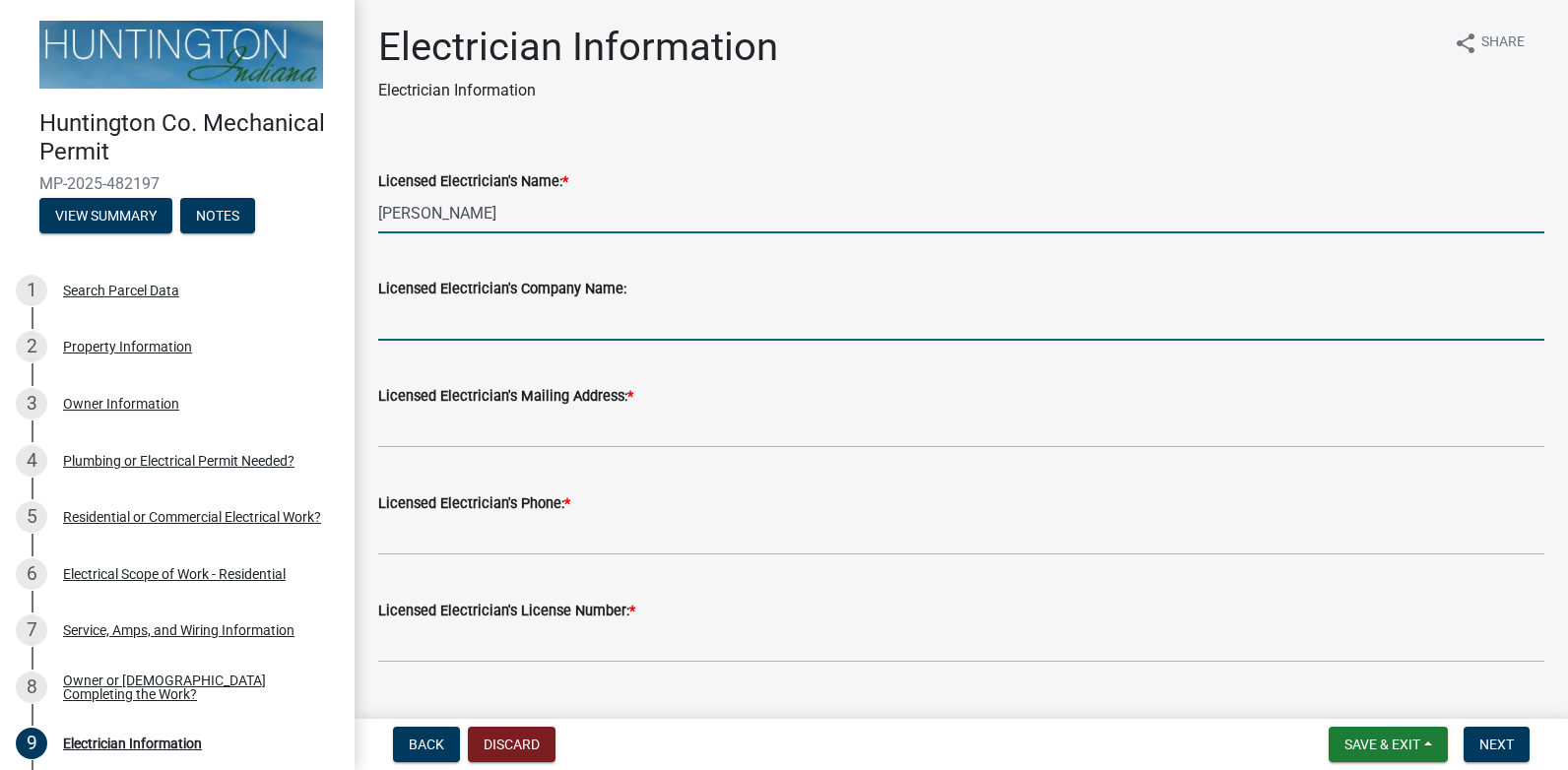
type input "[PERSON_NAME] Contracting LLC"
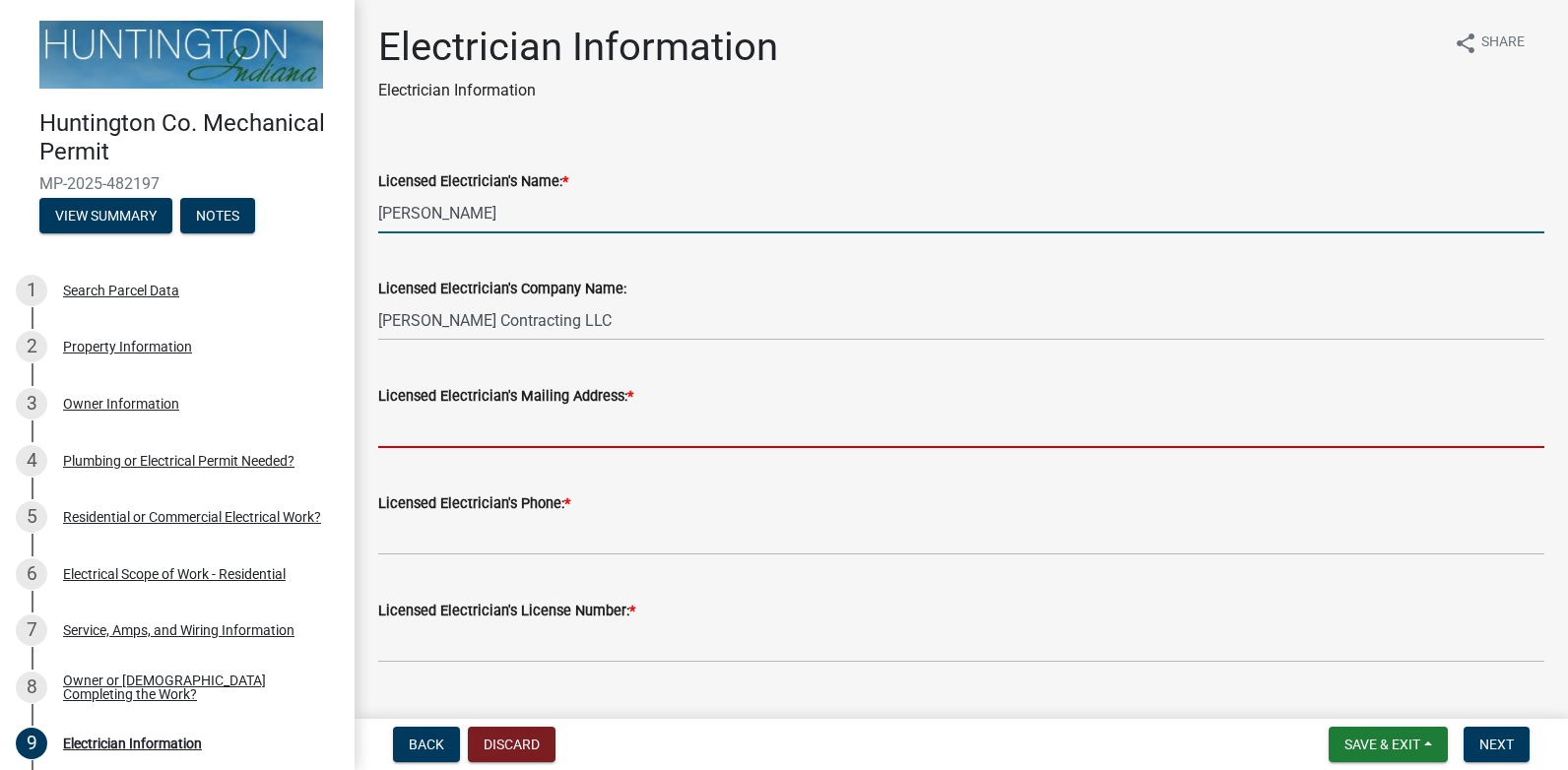
type input "6093W-600S Huntington, IN 46750"
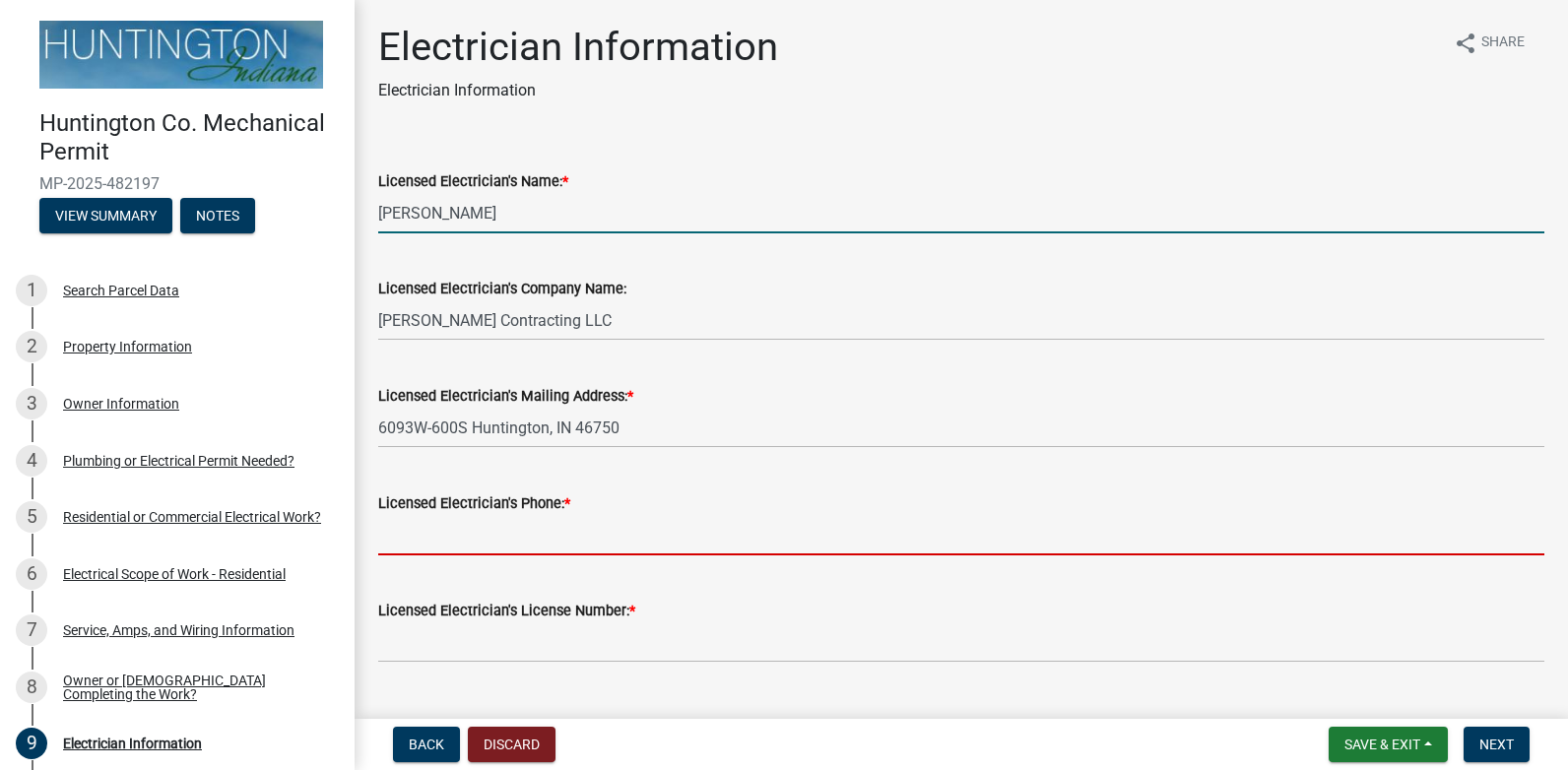
type input "7655067607"
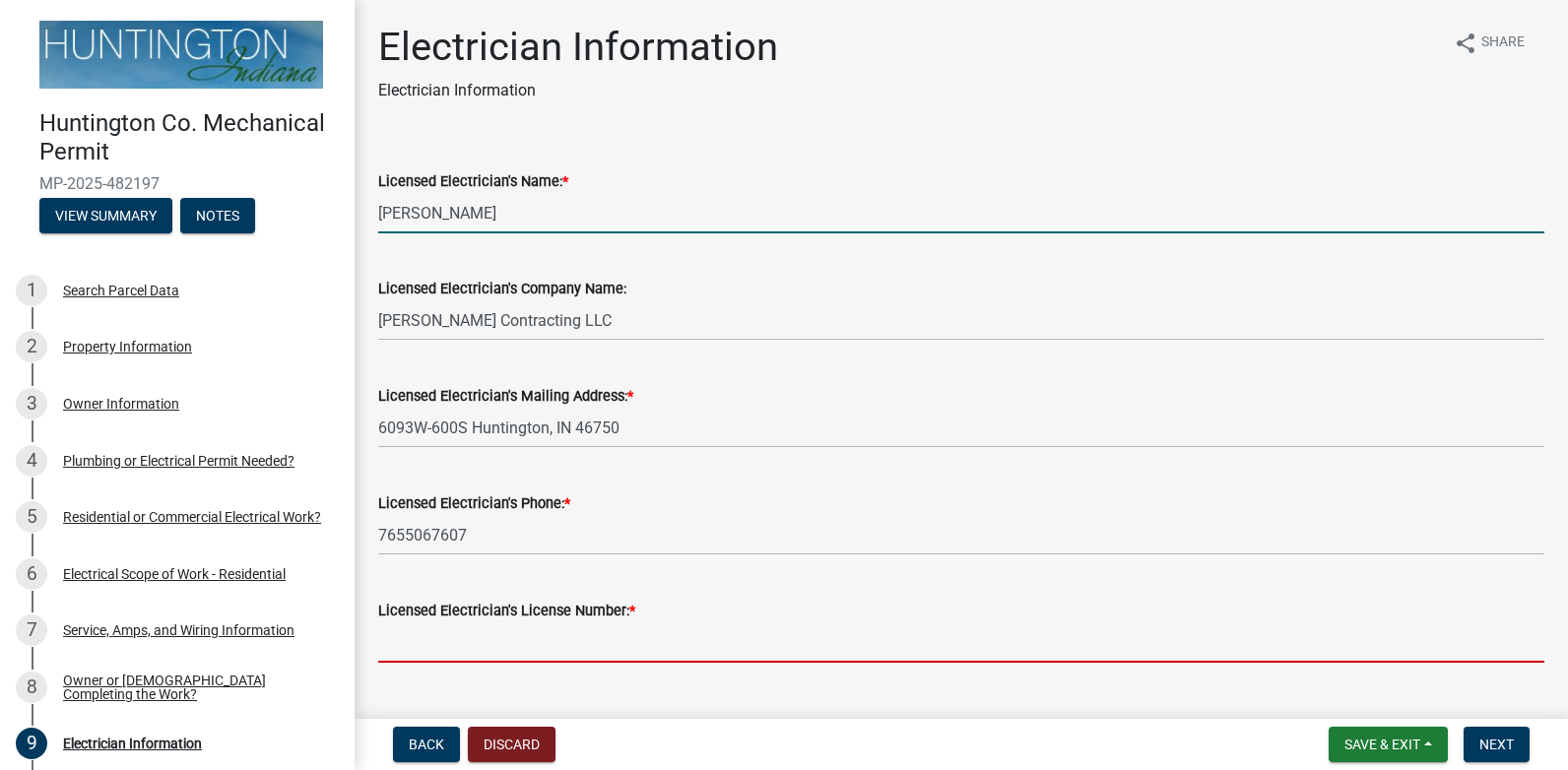
type input "23-140"
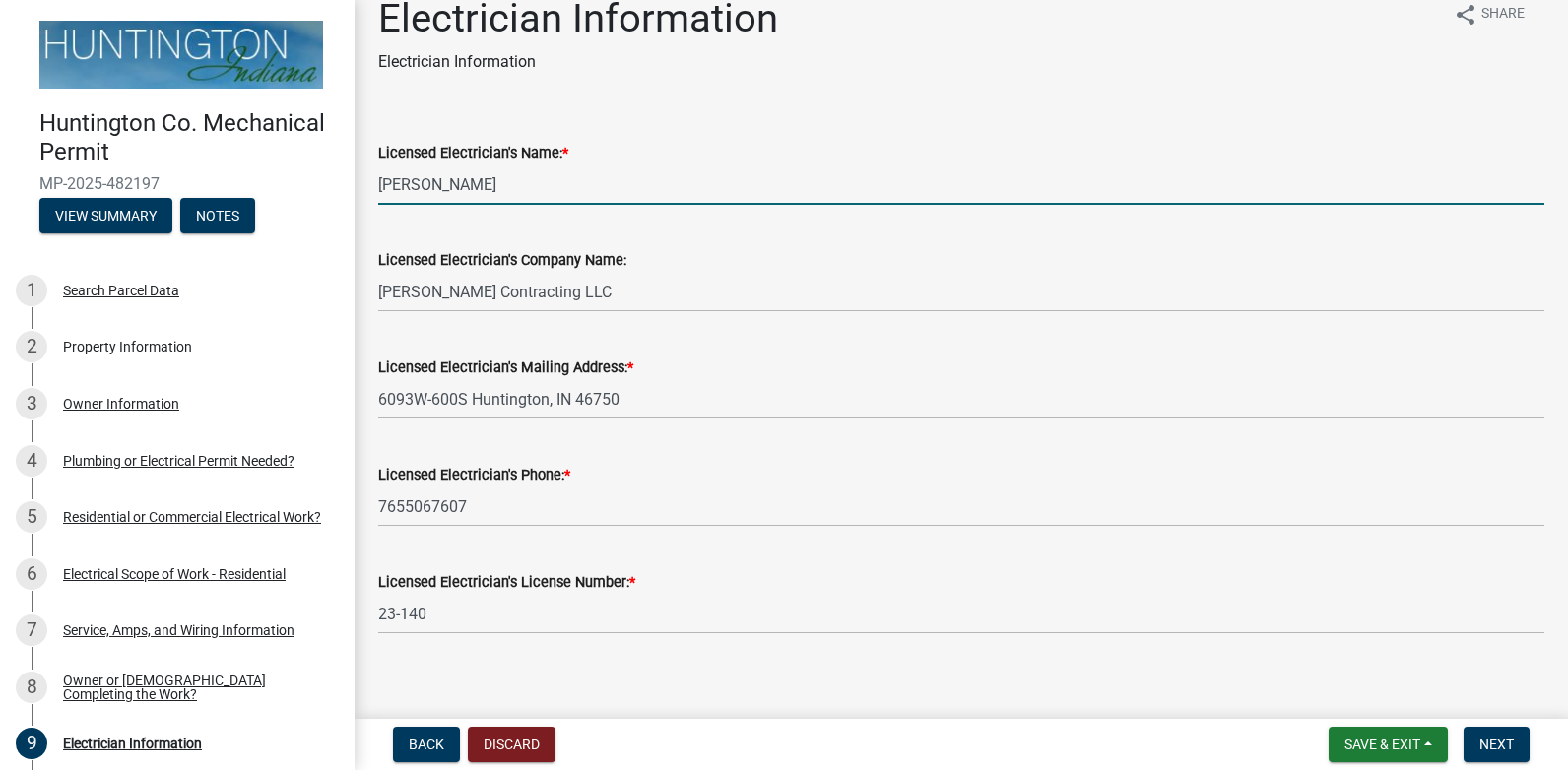
scroll to position [45, 0]
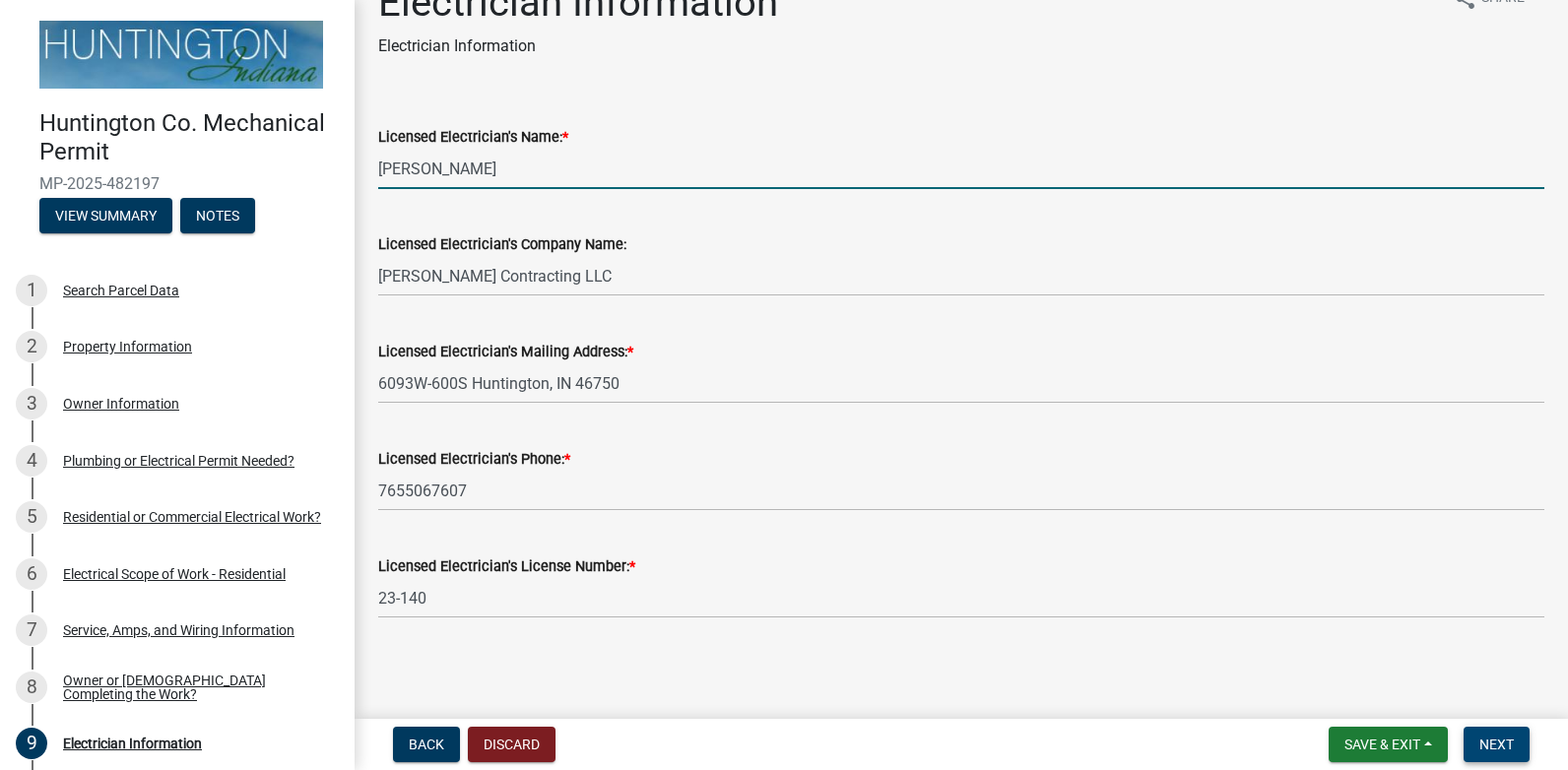
click at [1495, 747] on span "Next" at bounding box center [1496, 745] width 35 height 16
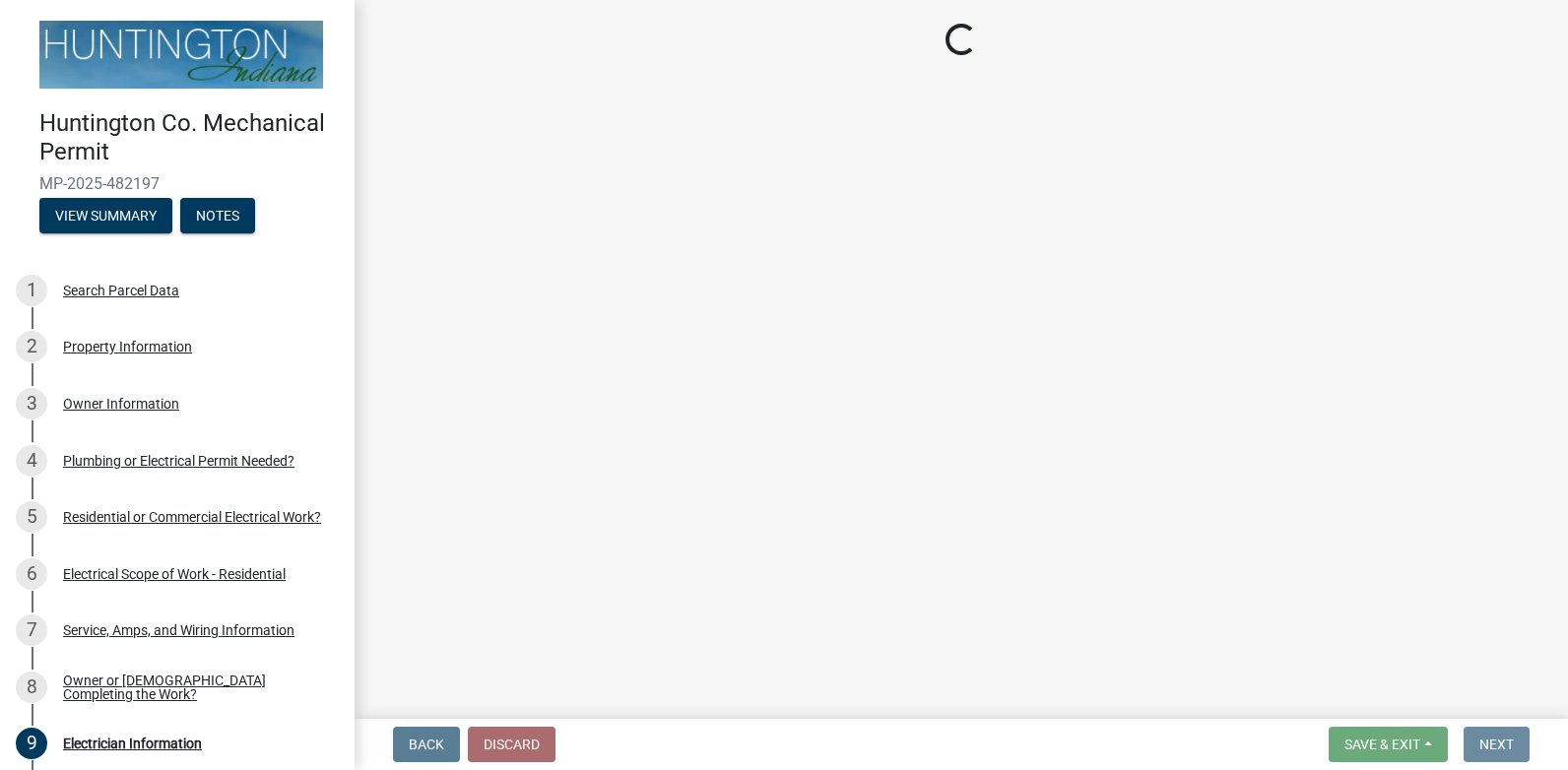
scroll to position [0, 0]
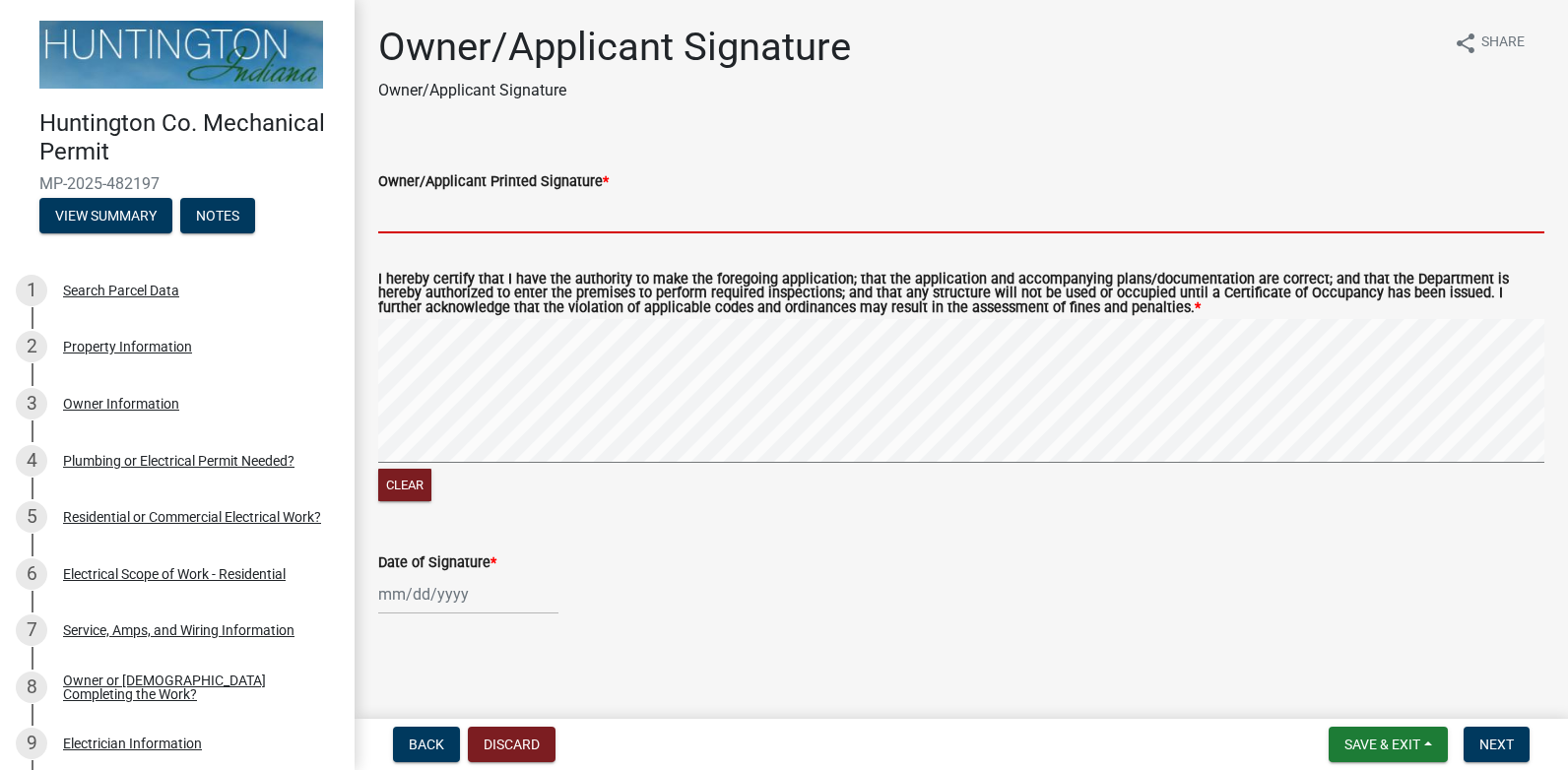
click at [480, 217] on input "Owner/Applicant Printed Signature *" at bounding box center [961, 213] width 1166 height 41
type input "[PERSON_NAME] Contracting LLC"
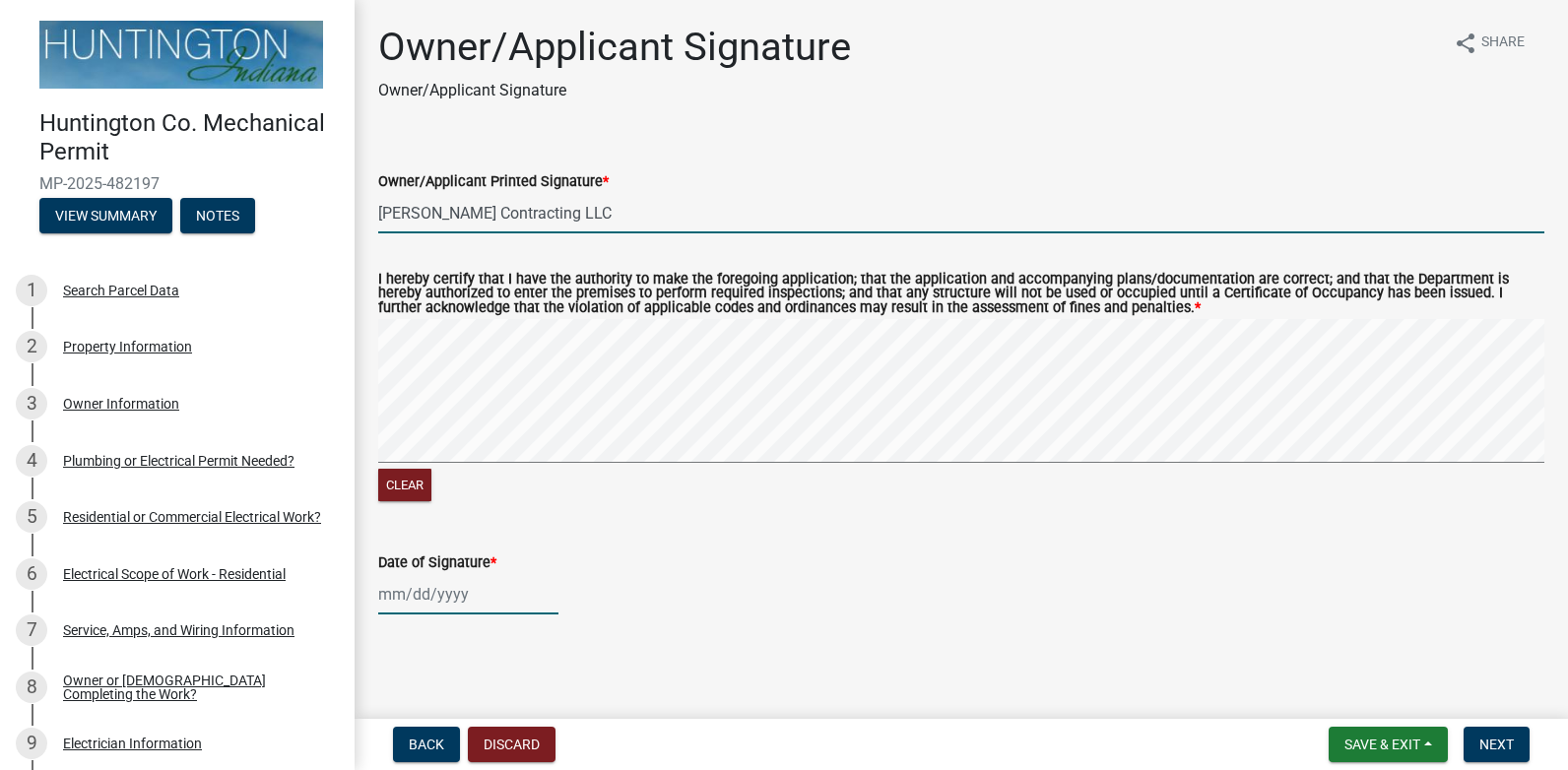
type input "[DATE]"
select select "9"
select select "2025"
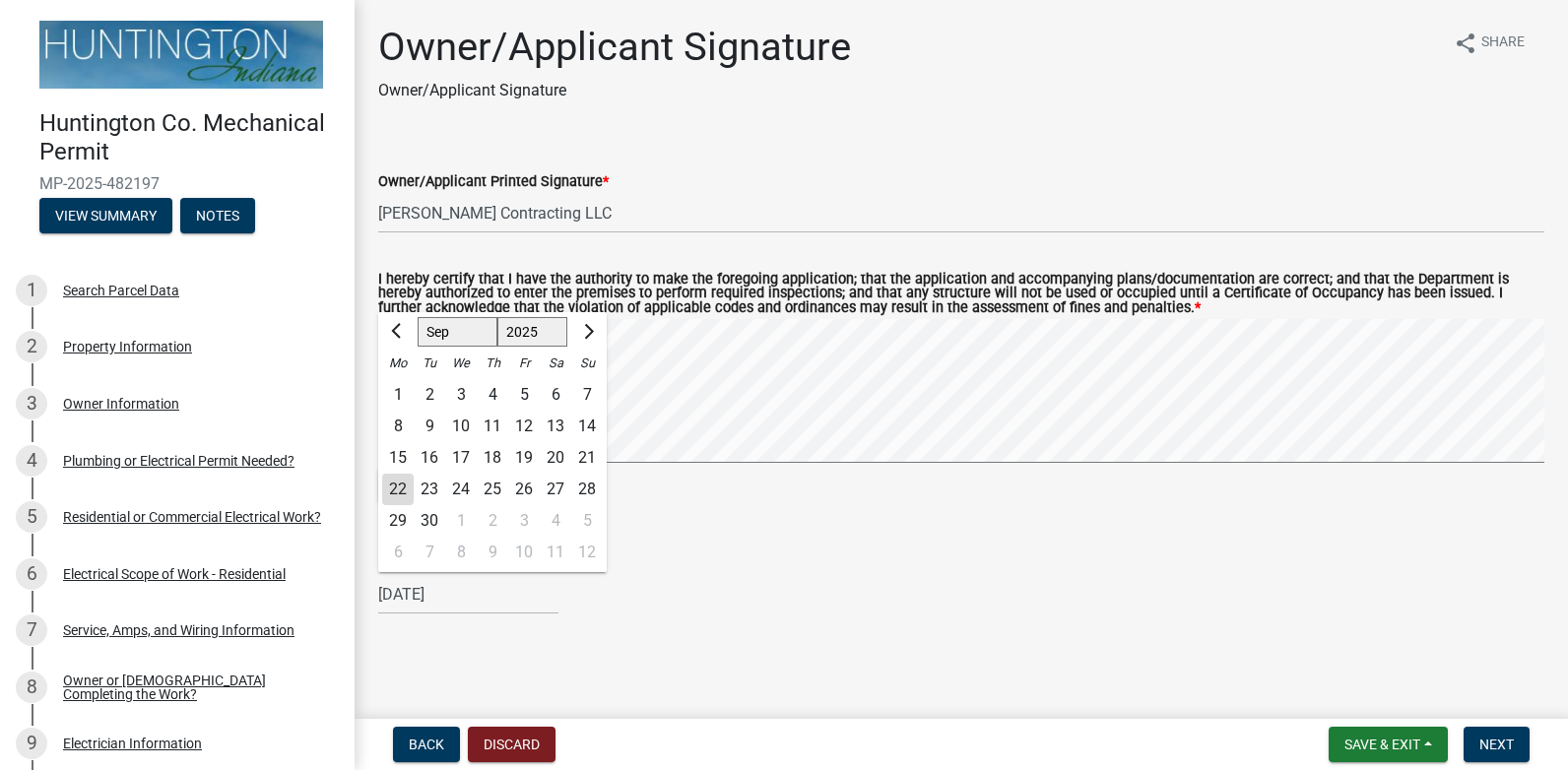
click at [401, 494] on div "22" at bounding box center [398, 490] width 32 height 32
type input "[DATE]"
click at [401, 494] on button "Clear" at bounding box center [405, 485] width 53 height 33
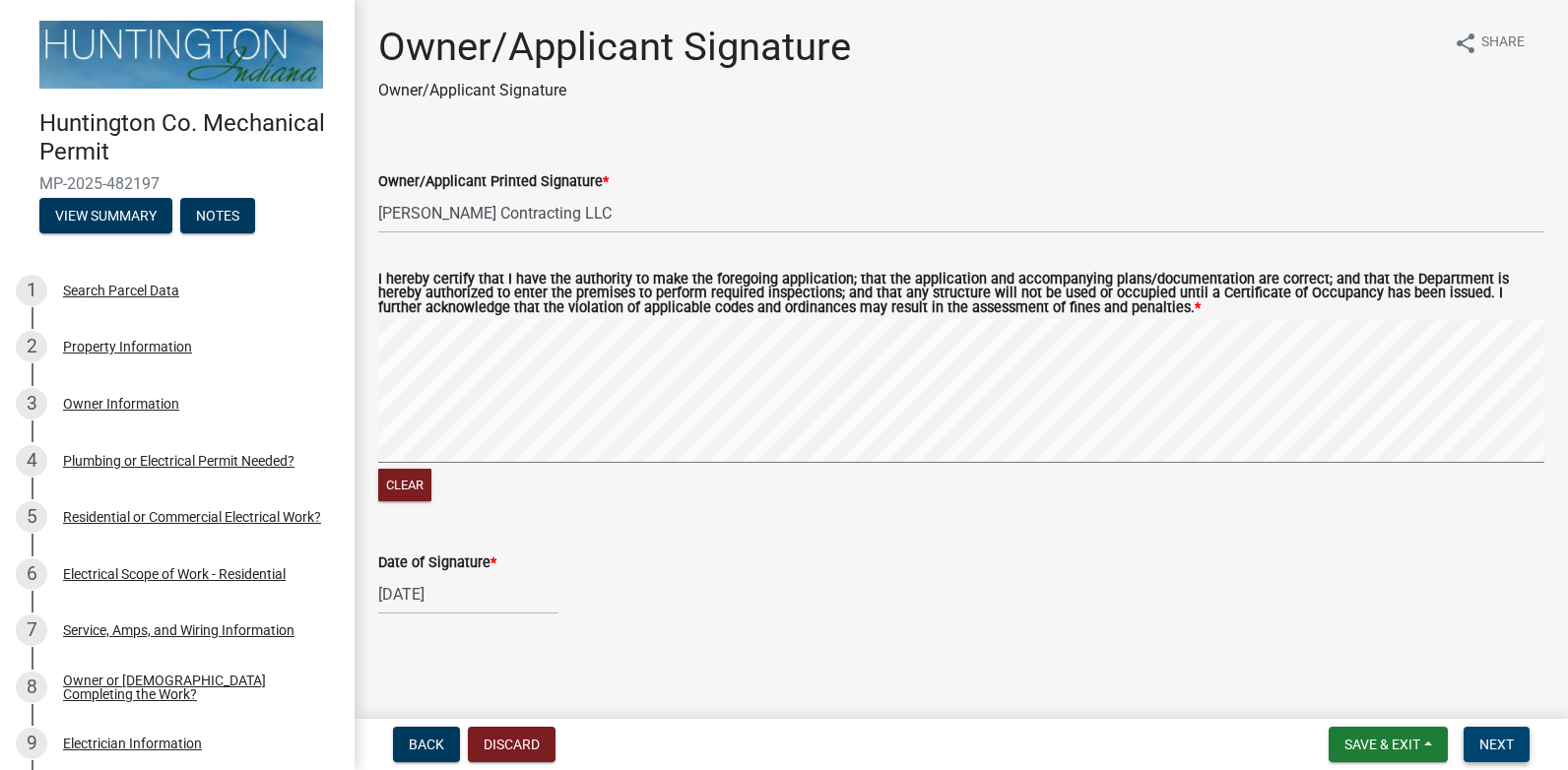
click at [1488, 745] on span "Next" at bounding box center [1496, 745] width 35 height 16
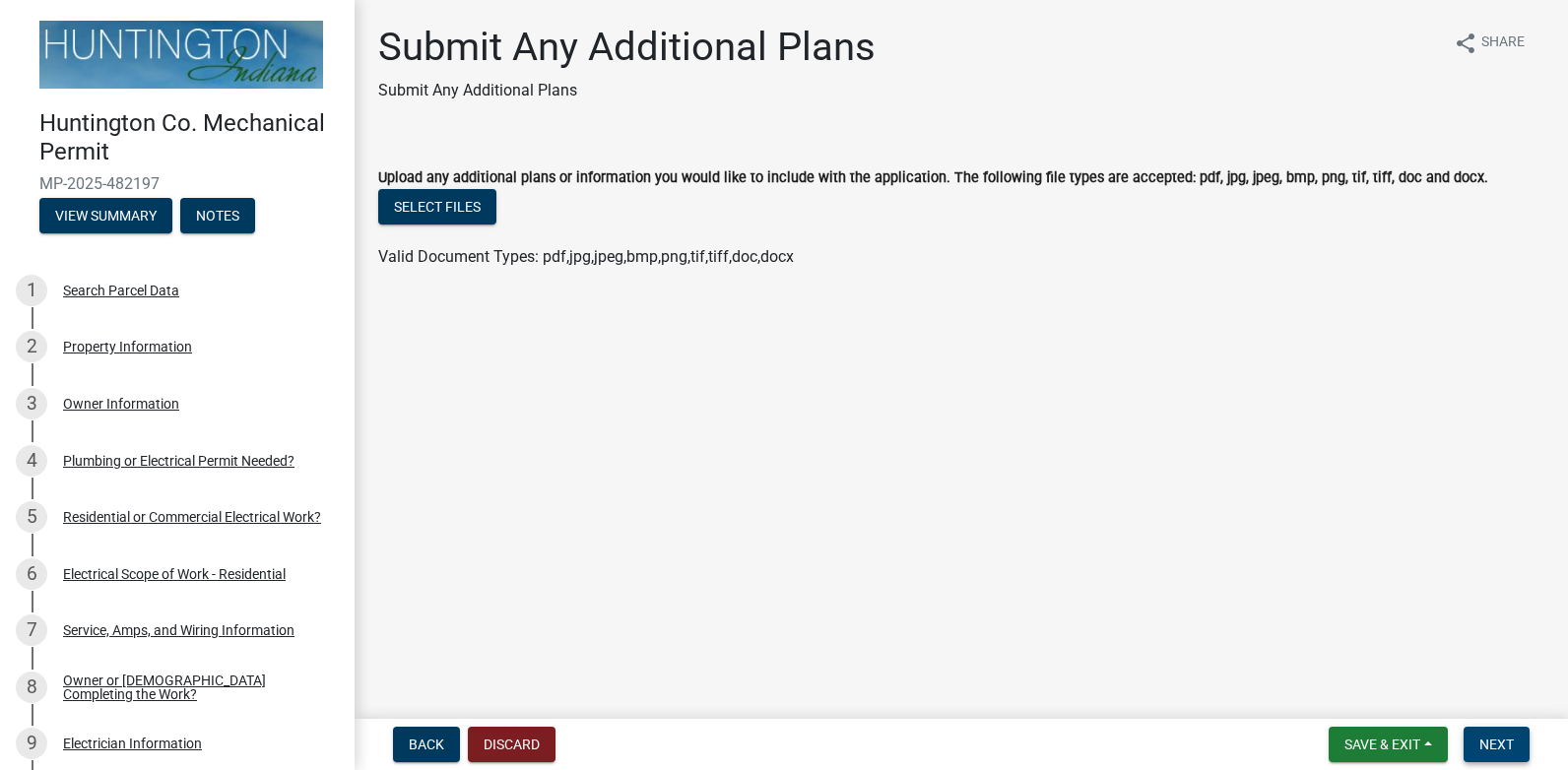
click at [1487, 744] on span "Next" at bounding box center [1496, 745] width 35 height 16
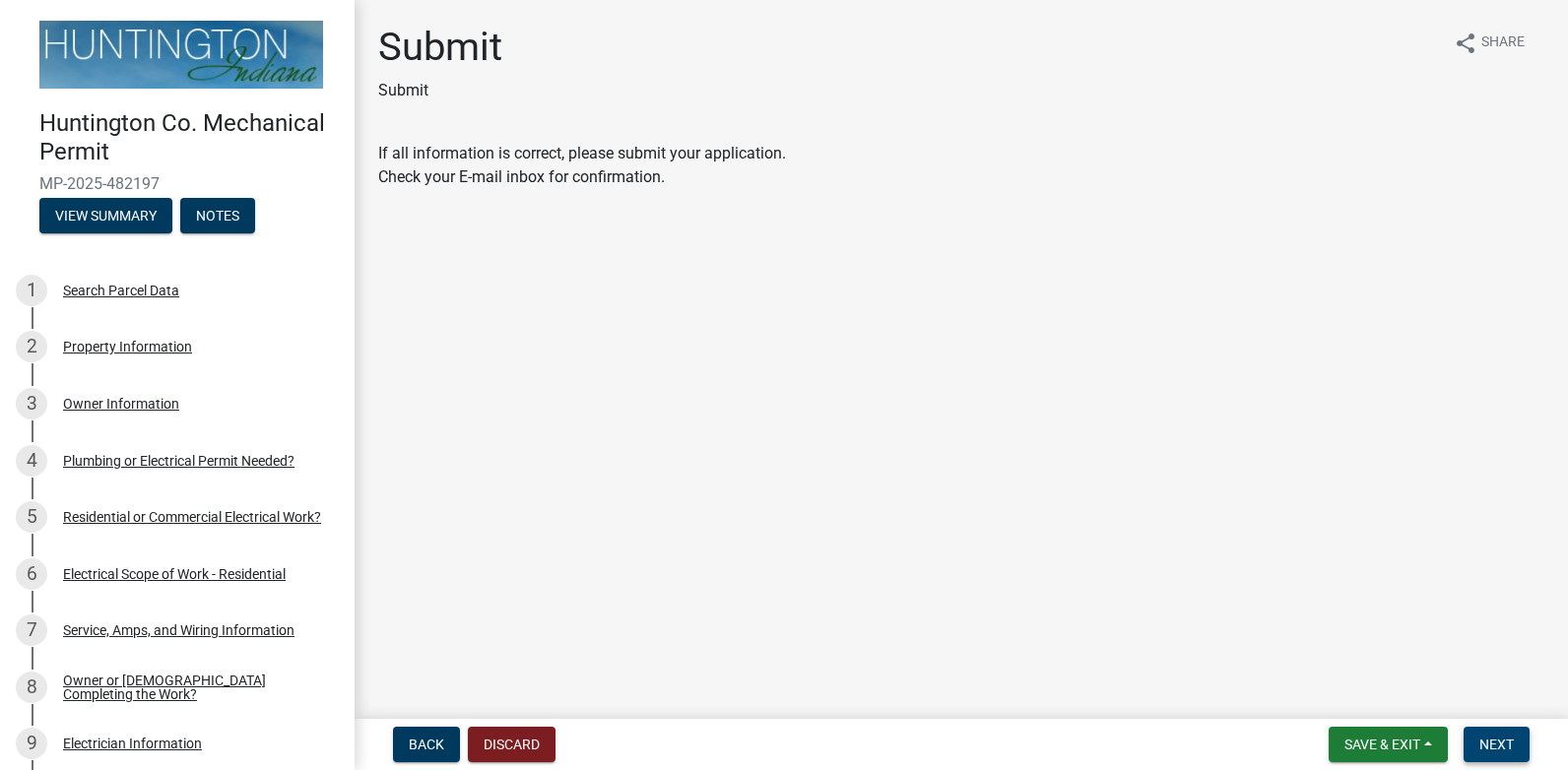
click at [1487, 744] on span "Next" at bounding box center [1496, 745] width 35 height 16
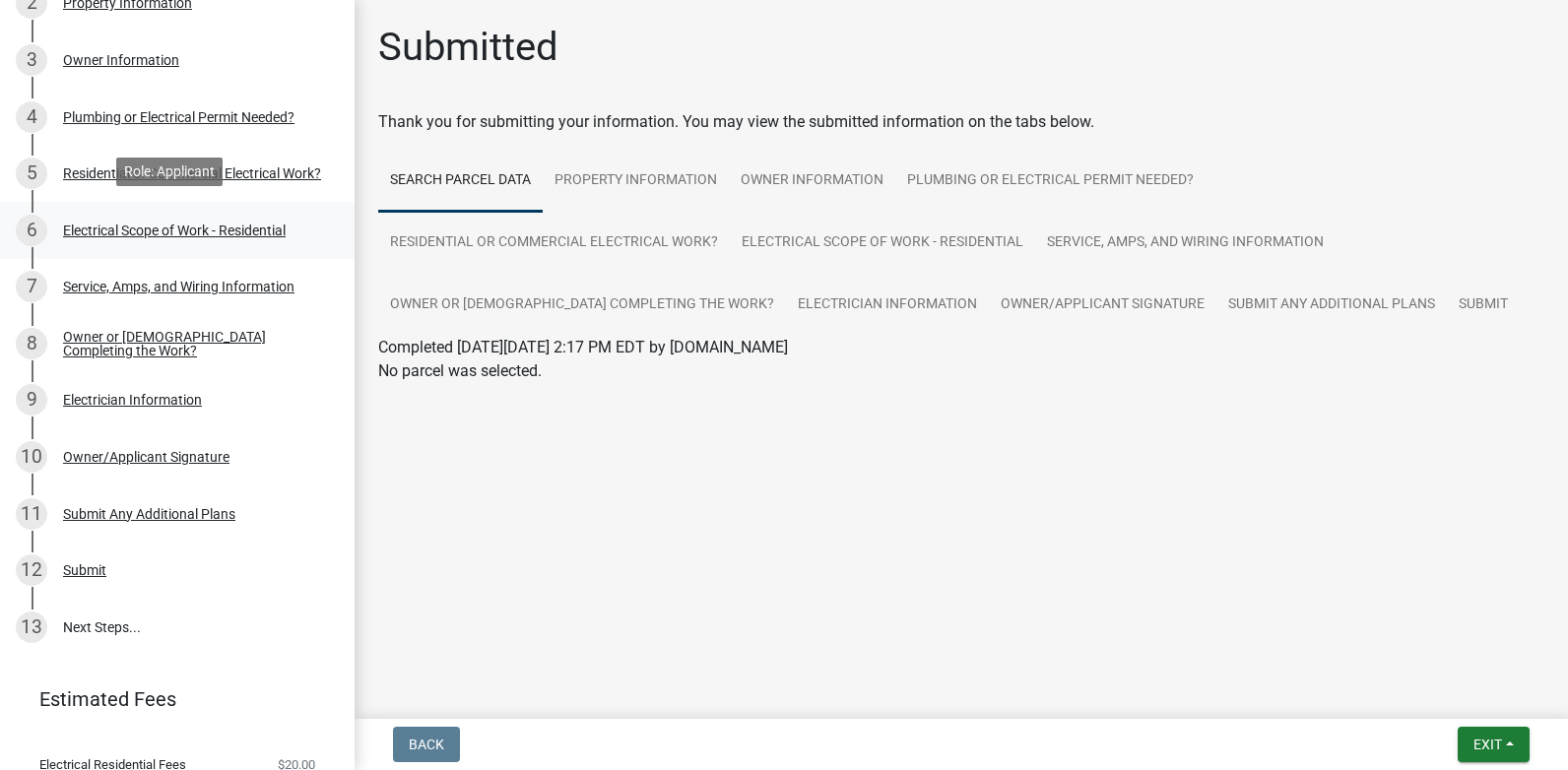
scroll to position [409, 0]
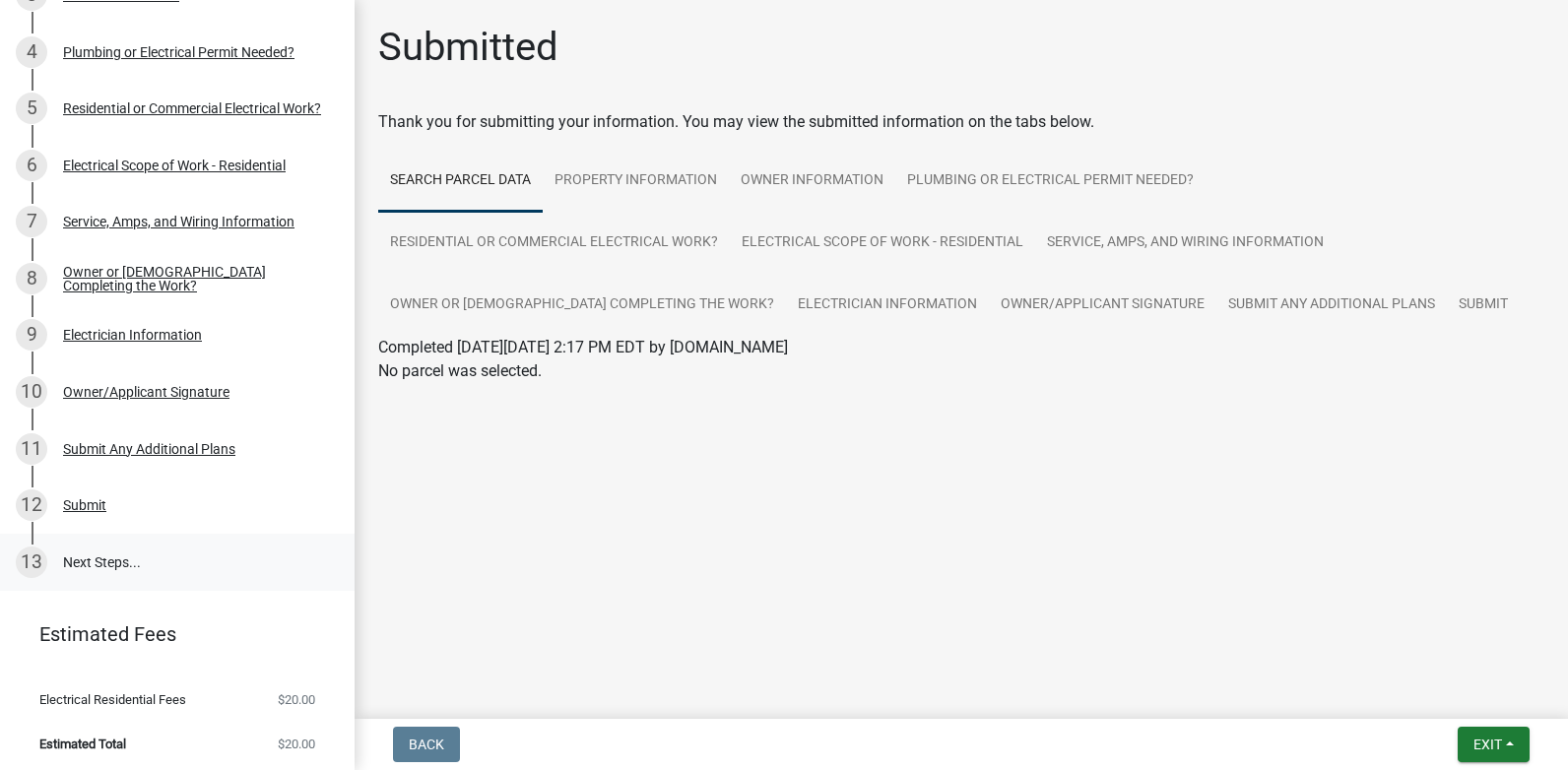
click at [98, 551] on link "13 Next Steps..." at bounding box center [177, 562] width 354 height 57
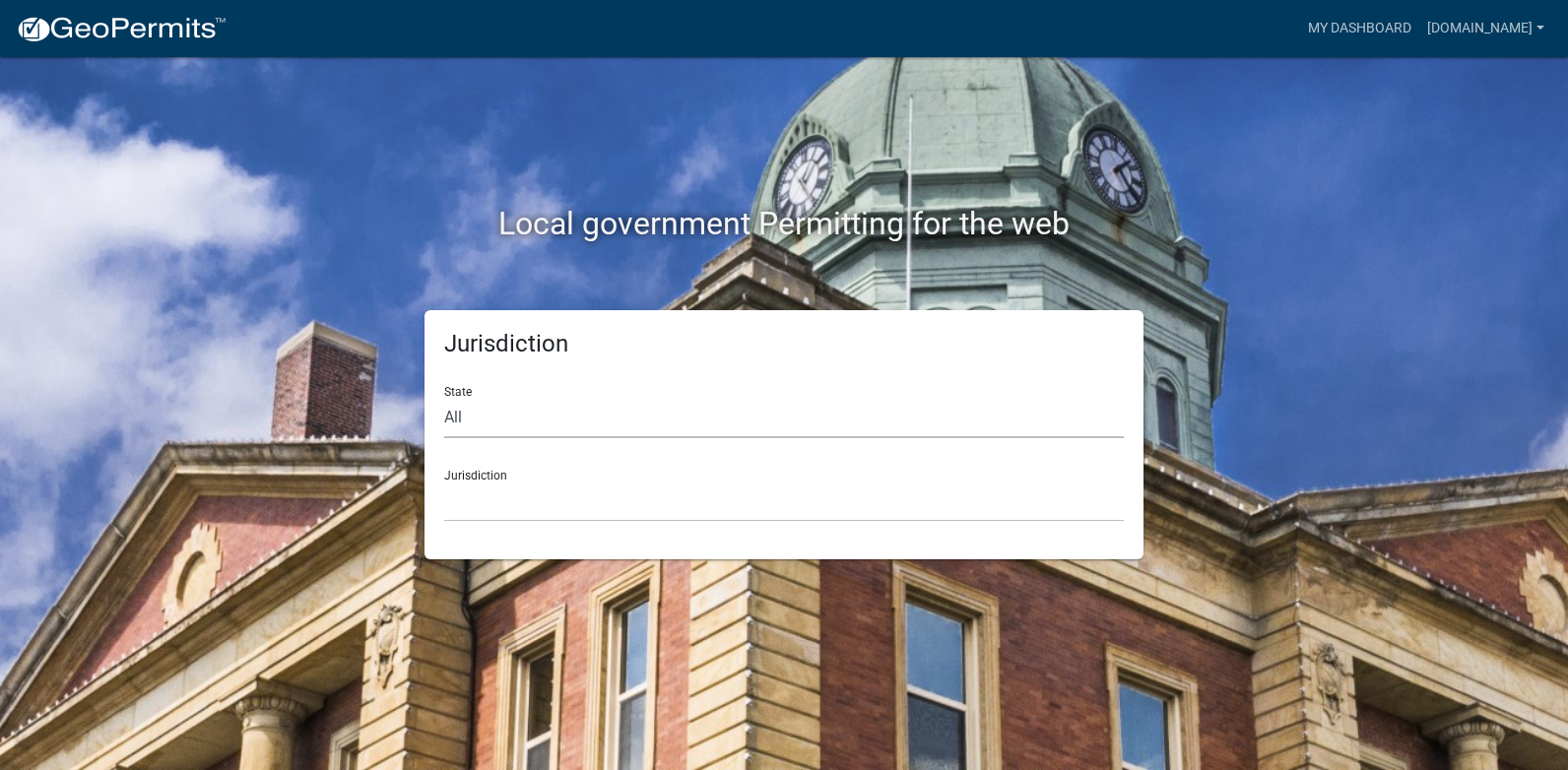
click at [510, 416] on select "All Colorado Georgia Indiana Iowa Kansas Minnesota Ohio South Carolina Wisconsin" at bounding box center [784, 418] width 680 height 41
click at [508, 416] on select "All Colorado Georgia Indiana Iowa Kansas Minnesota Ohio South Carolina Wisconsin" at bounding box center [784, 418] width 680 height 41
select select "Indiana"
click at [444, 398] on select "All Colorado Georgia Indiana Iowa Kansas Minnesota Ohio South Carolina Wisconsin" at bounding box center [784, 418] width 680 height 41
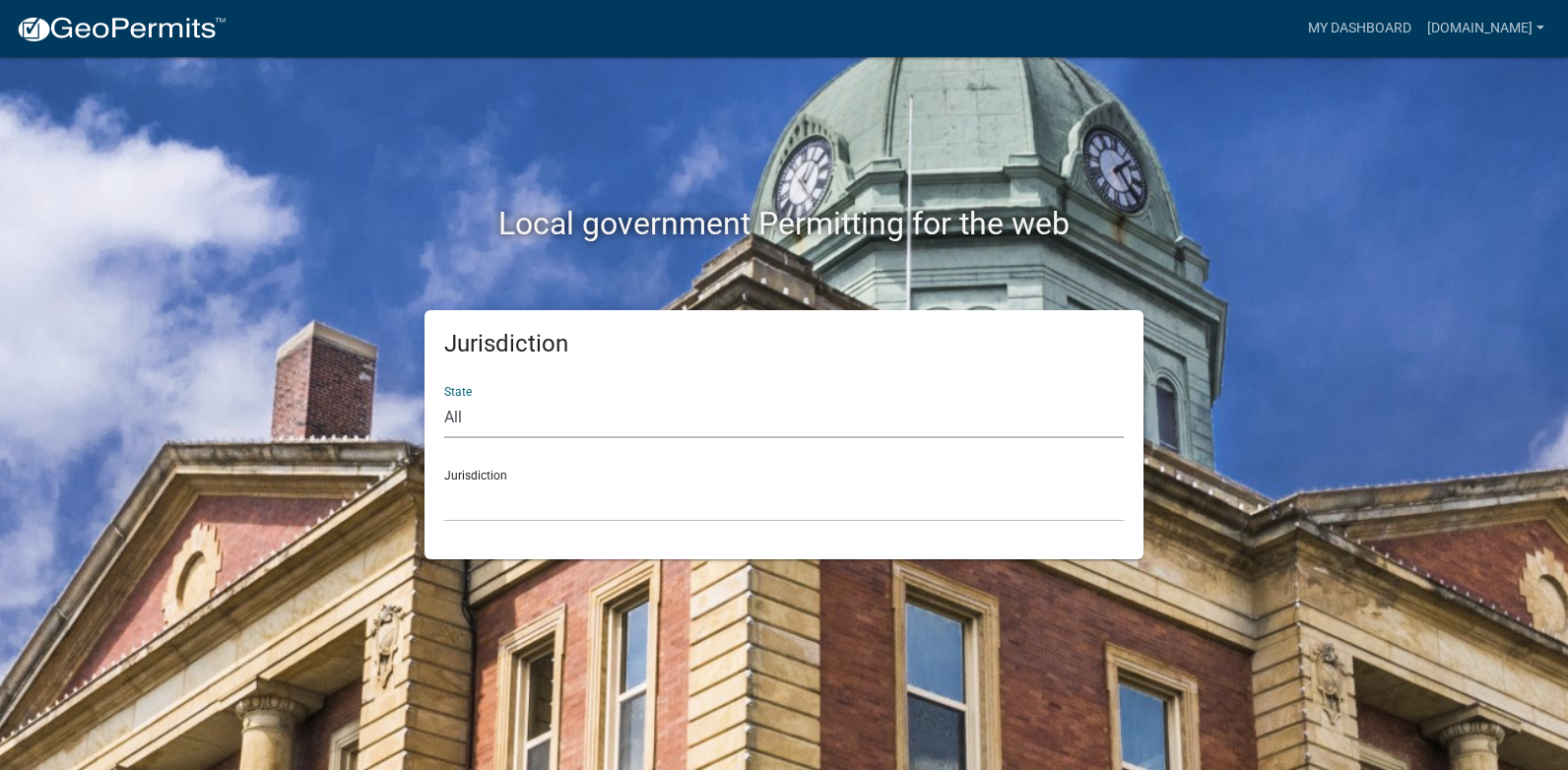
click at [501, 472] on div "Jurisdiction City of Charlestown, Indiana City of Jeffersonville, Indiana City …" at bounding box center [784, 488] width 680 height 68
click at [505, 504] on select "City of Charlestown, Indiana City of Jeffersonville, Indiana City of Logansport…" at bounding box center [784, 502] width 680 height 41
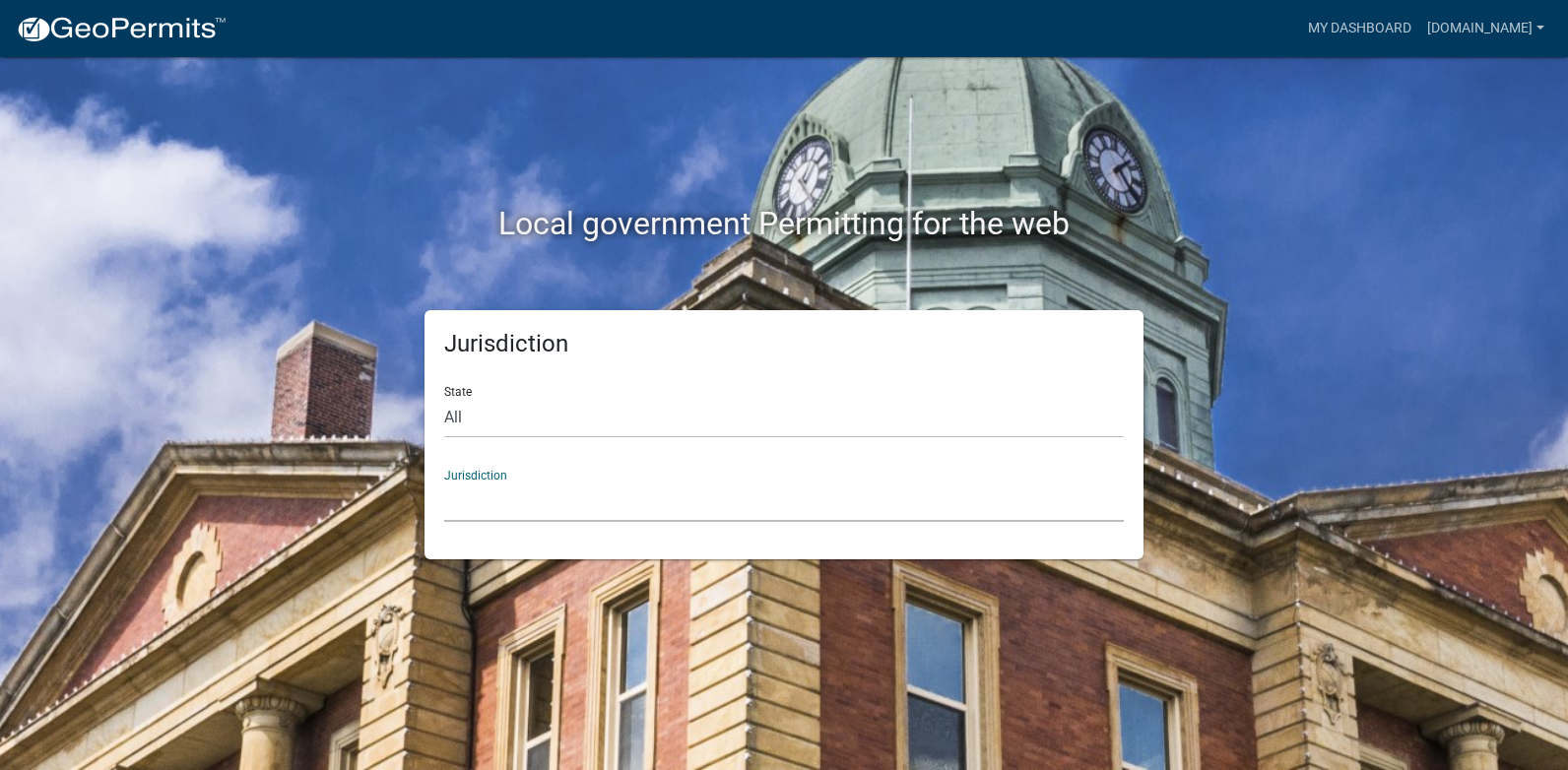
click at [505, 504] on select "City of Charlestown, Indiana City of Jeffersonville, Indiana City of Logansport…" at bounding box center [784, 502] width 680 height 41
